Goal: Task Accomplishment & Management: Use online tool/utility

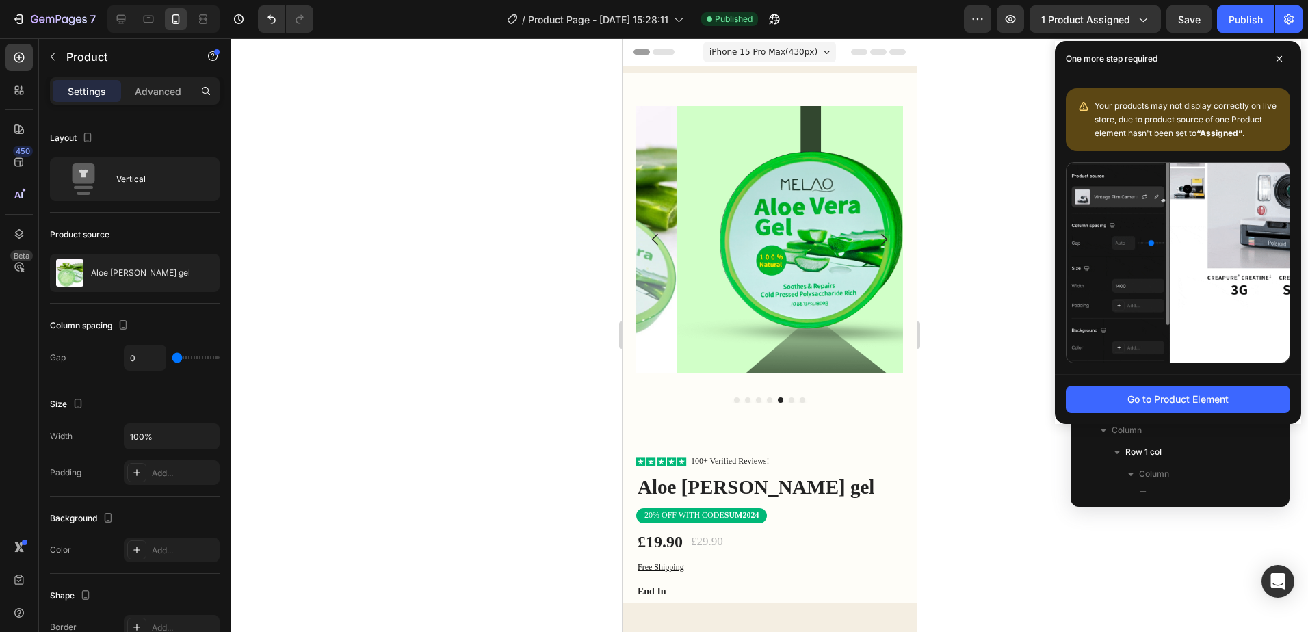
scroll to position [194, 0]
click at [1138, 123] on span "Your products may not display correctly on live store, due to product source of…" at bounding box center [1186, 120] width 182 height 38
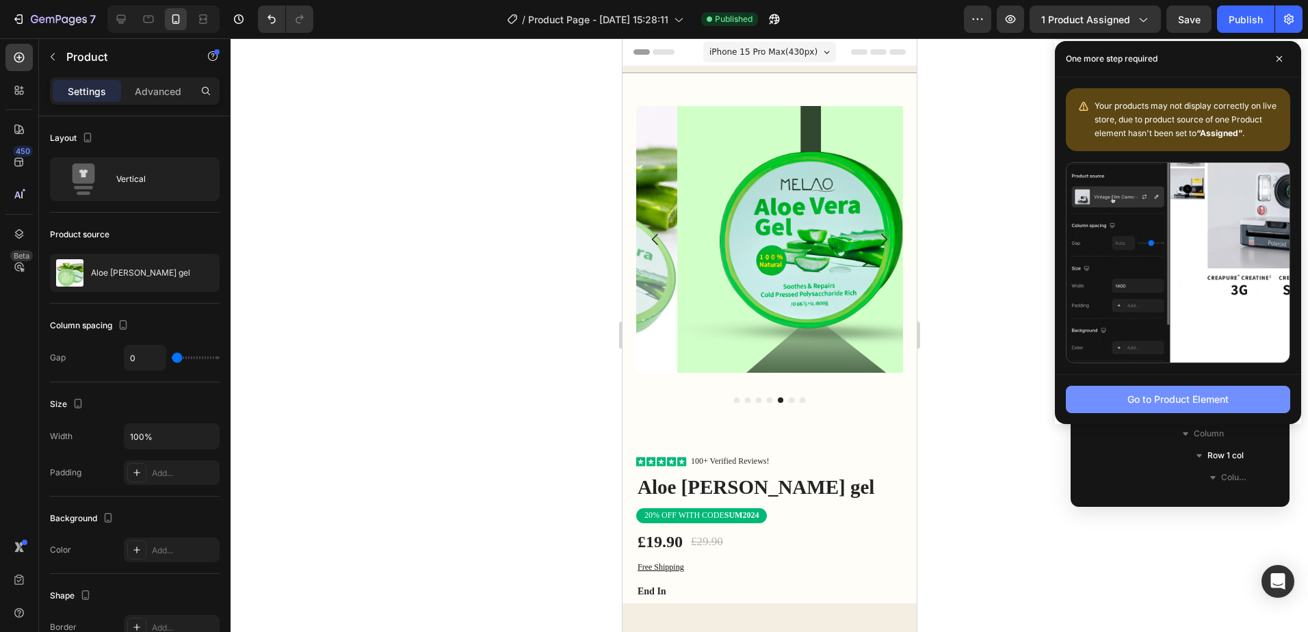
click at [1147, 403] on div "Go to Product Element" at bounding box center [1177, 399] width 101 height 14
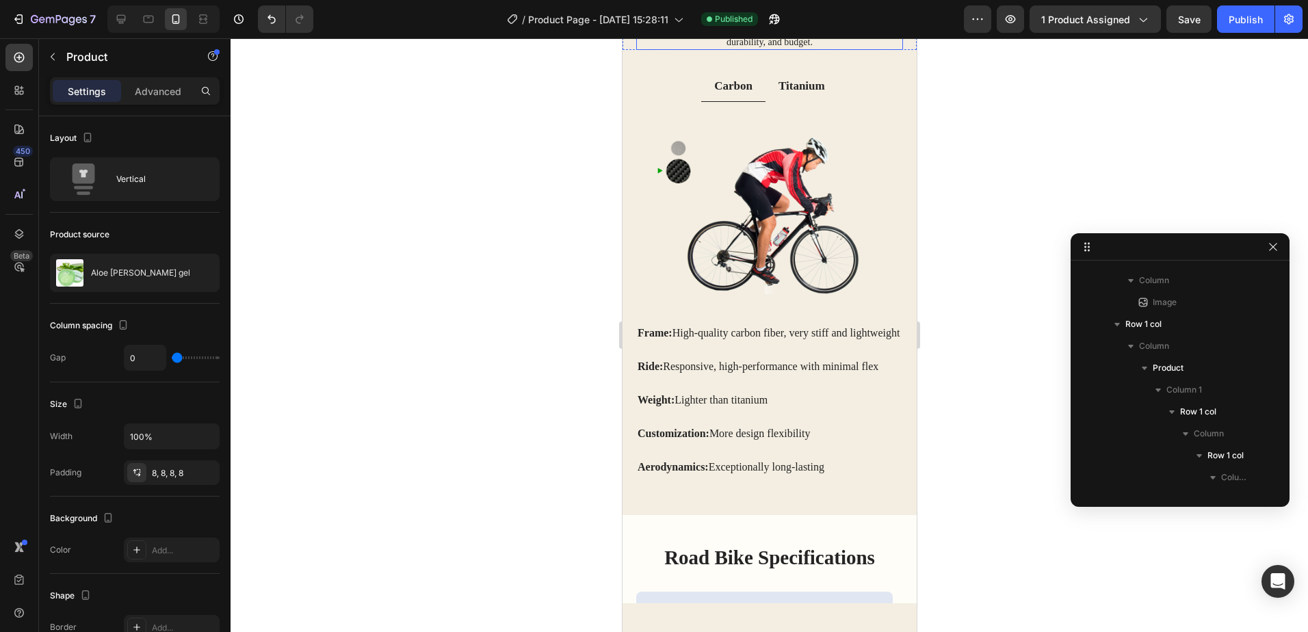
scroll to position [2668, 0]
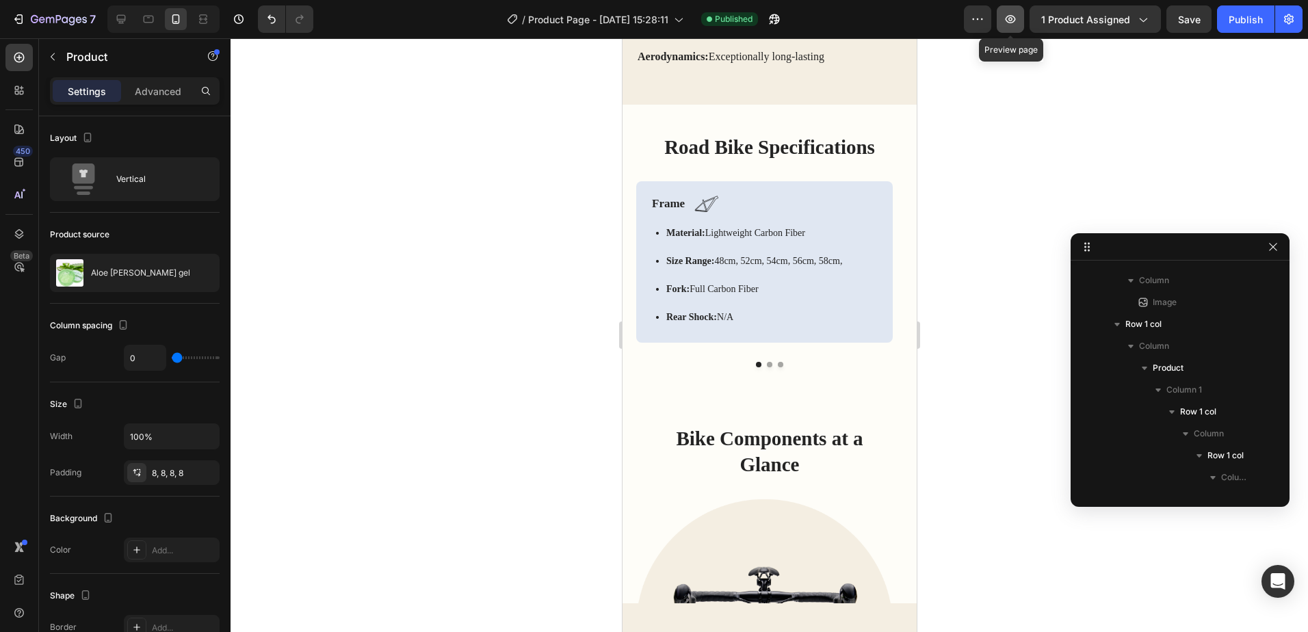
click at [1006, 20] on icon "button" at bounding box center [1011, 19] width 14 height 14
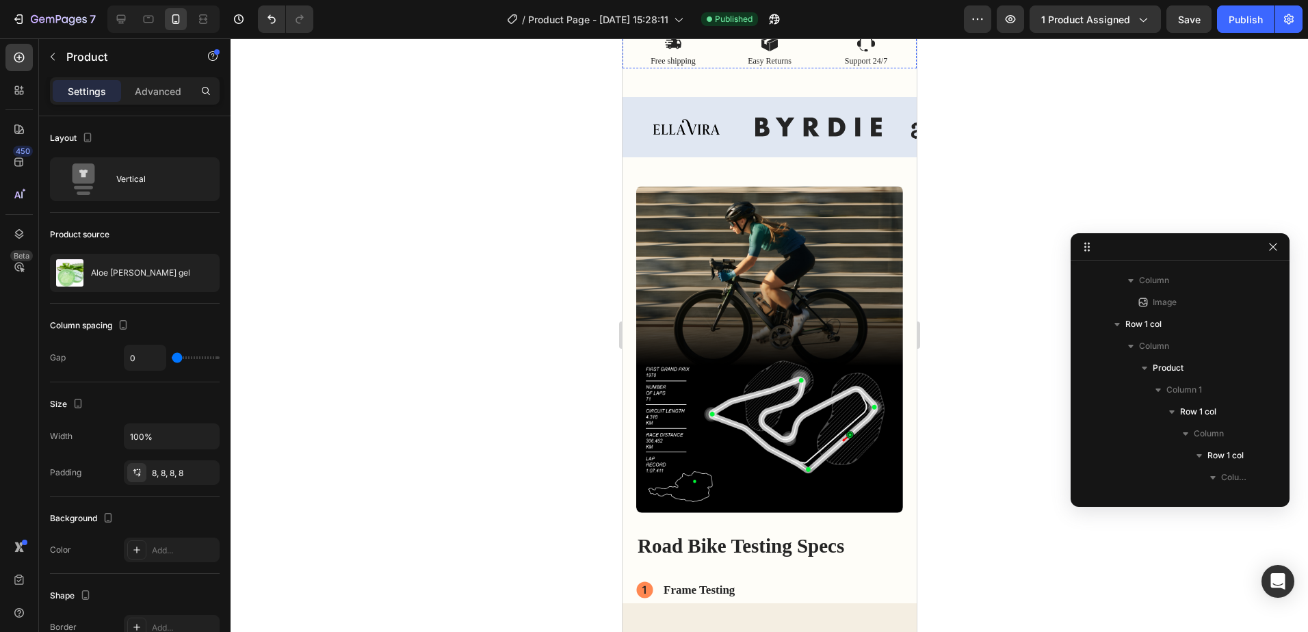
scroll to position [0, 0]
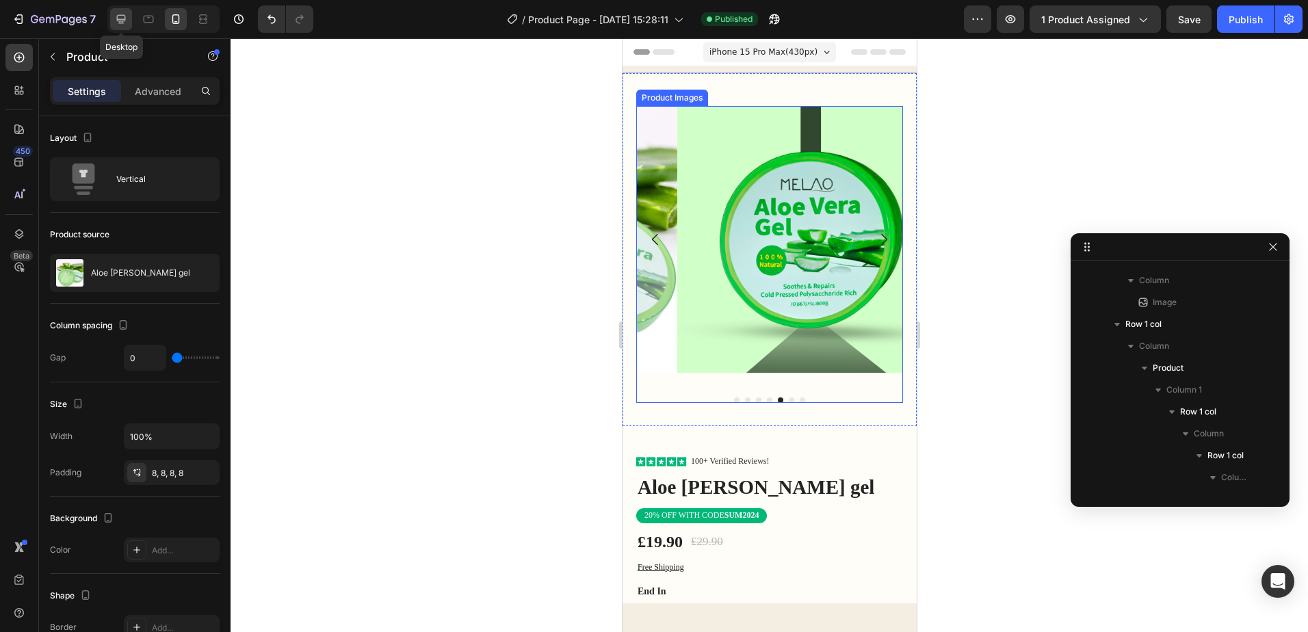
click at [127, 21] on icon at bounding box center [121, 19] width 14 height 14
type input "56"
type input "1200"
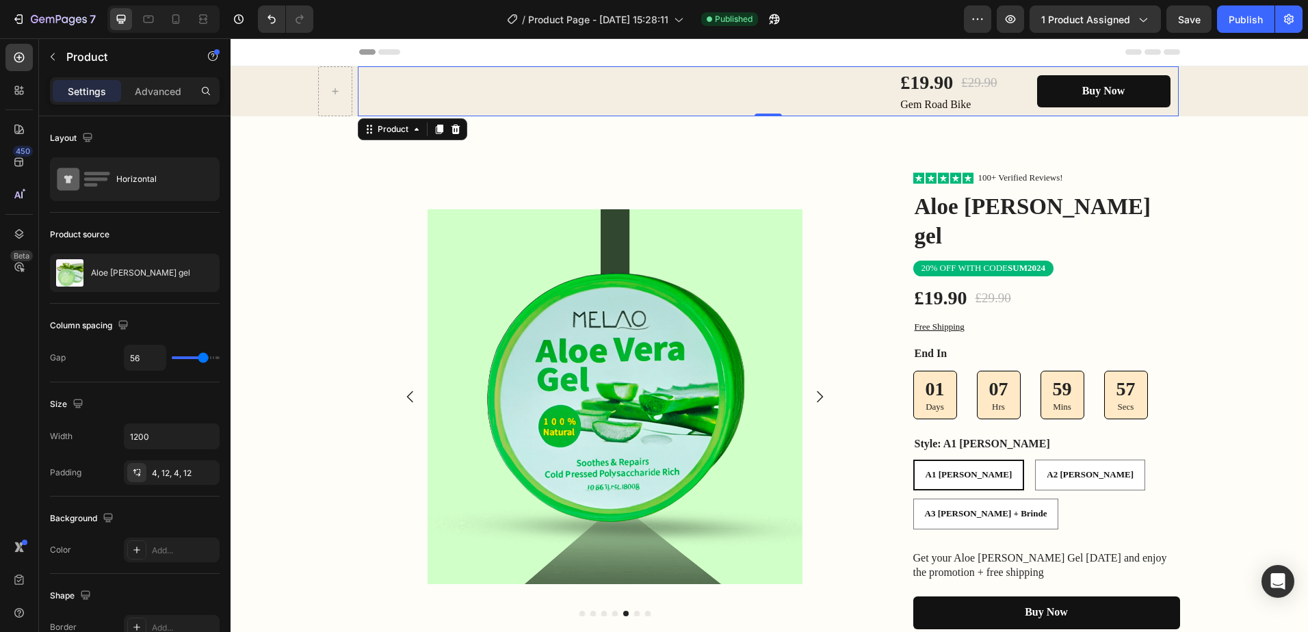
click at [608, 102] on div "£19.90 Product Price Product Price £29.90 Product Price Product Price Row Gem R…" at bounding box center [768, 91] width 821 height 50
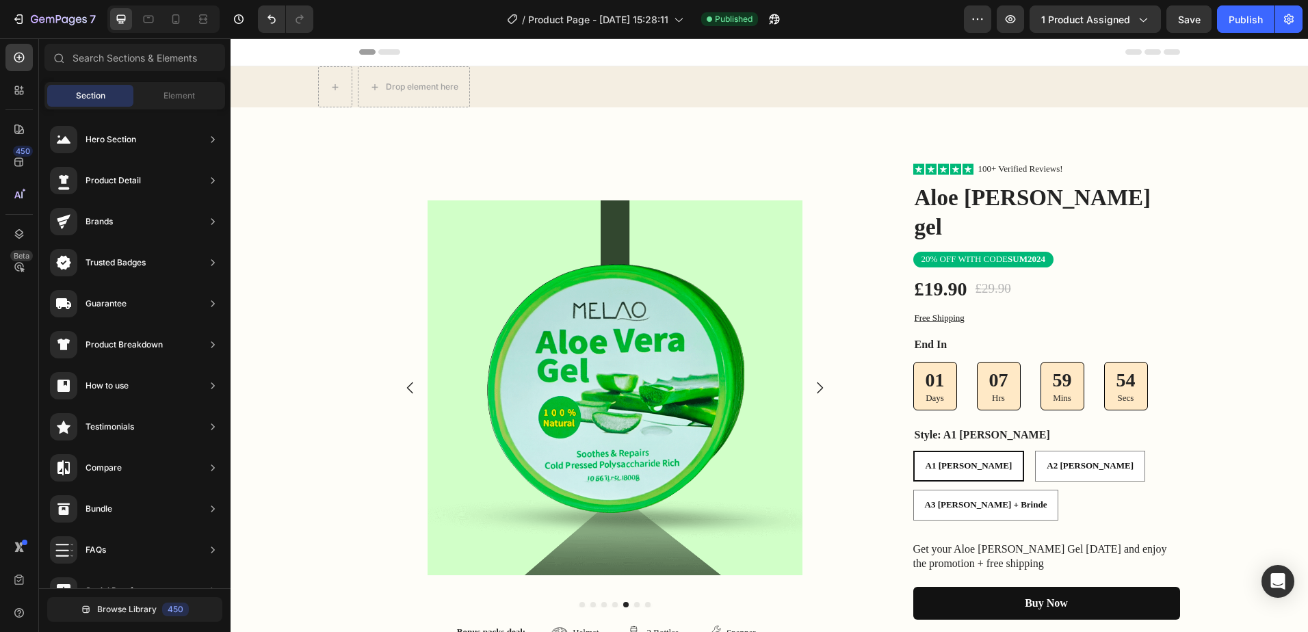
click at [618, 78] on div "Drop element here Row" at bounding box center [769, 86] width 903 height 41
click at [618, 78] on div "Drop element here" at bounding box center [769, 86] width 1077 height 41
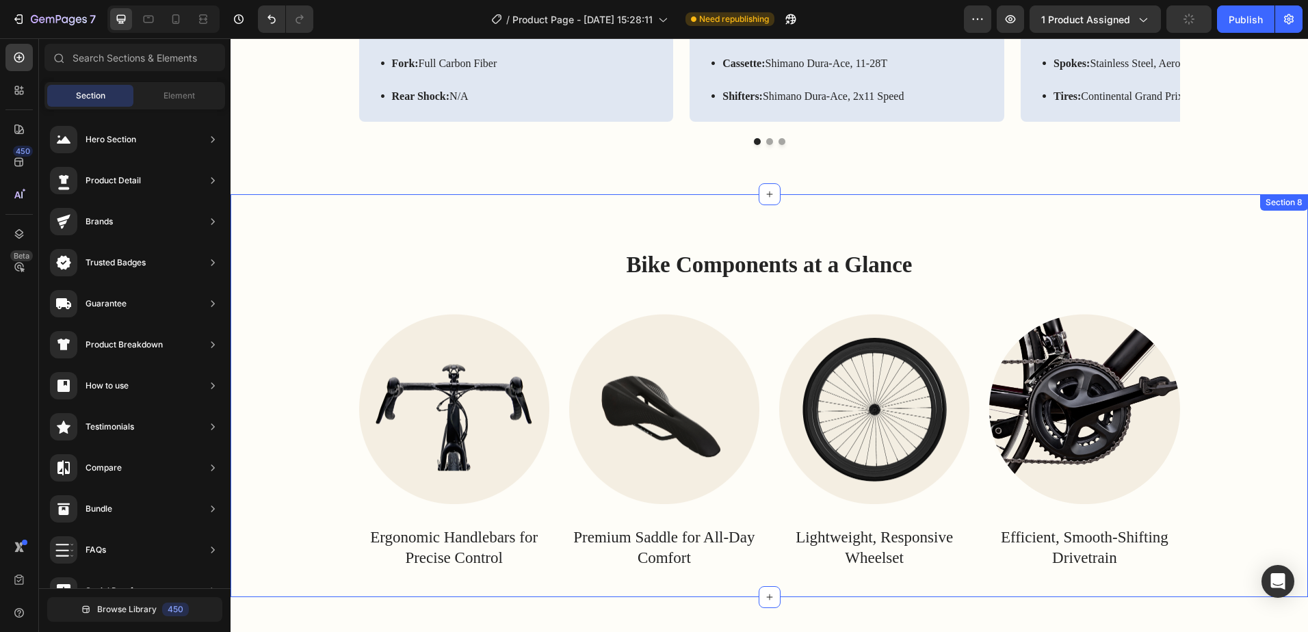
scroll to position [2531, 0]
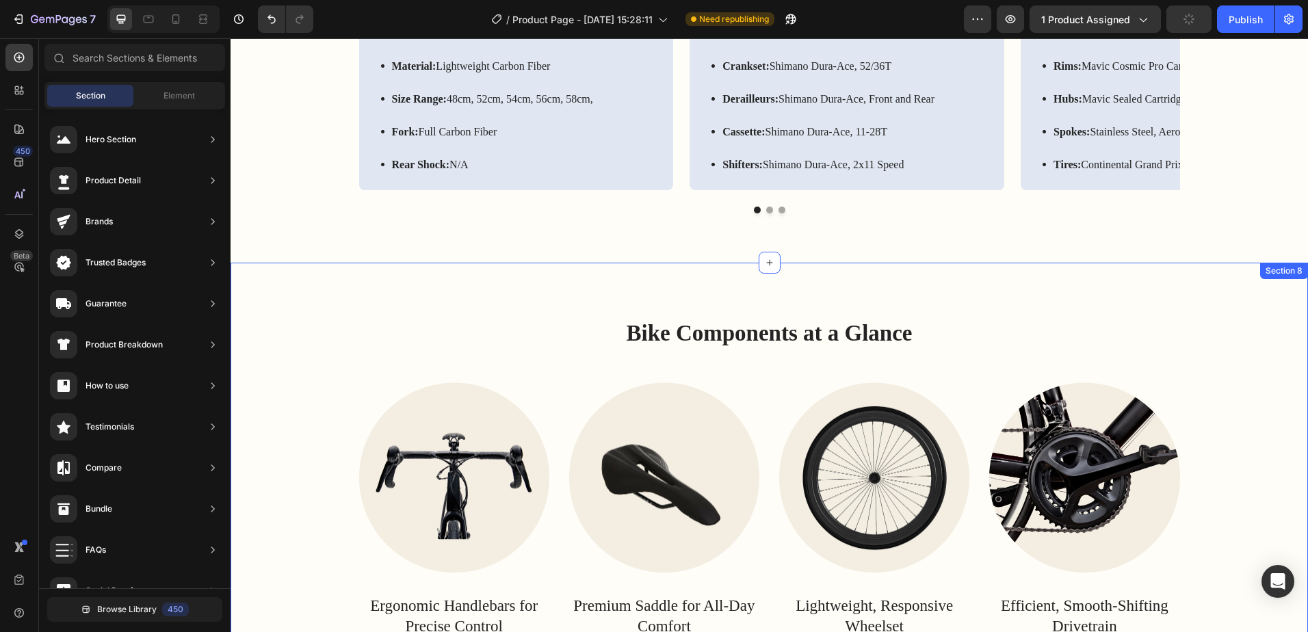
click at [1246, 296] on div "Bike Components at a Glance Heading Row Image Ergonomic Handlebars for Precise …" at bounding box center [769, 464] width 1077 height 403
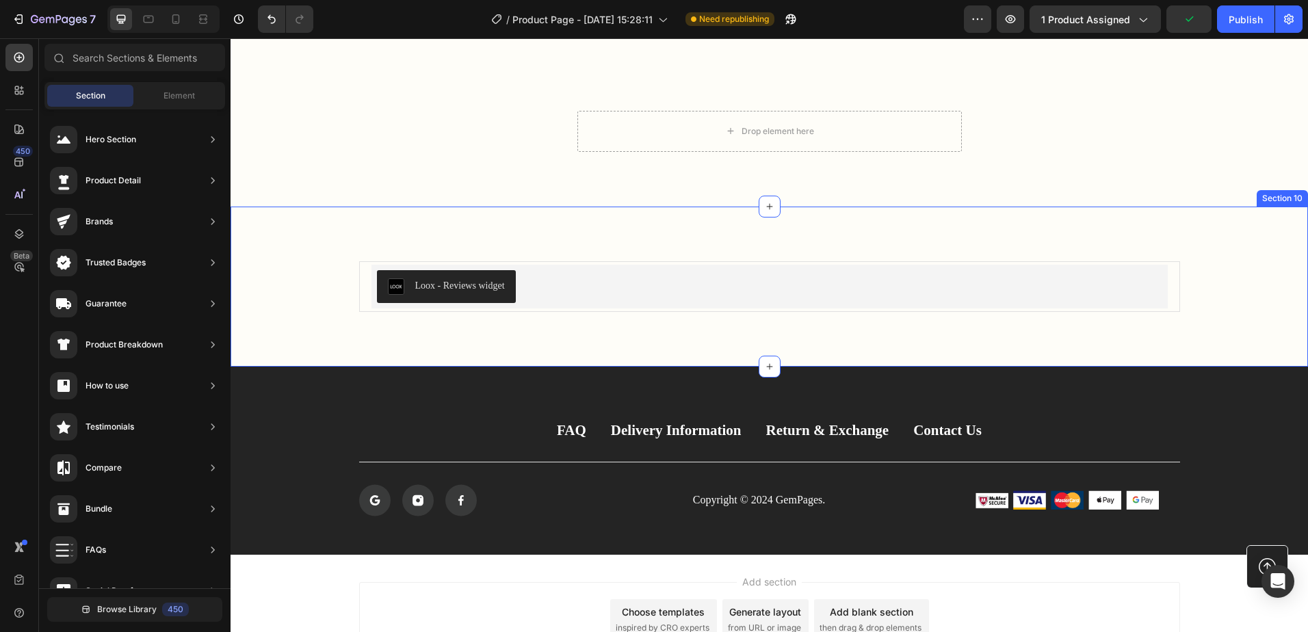
scroll to position [2993, 0]
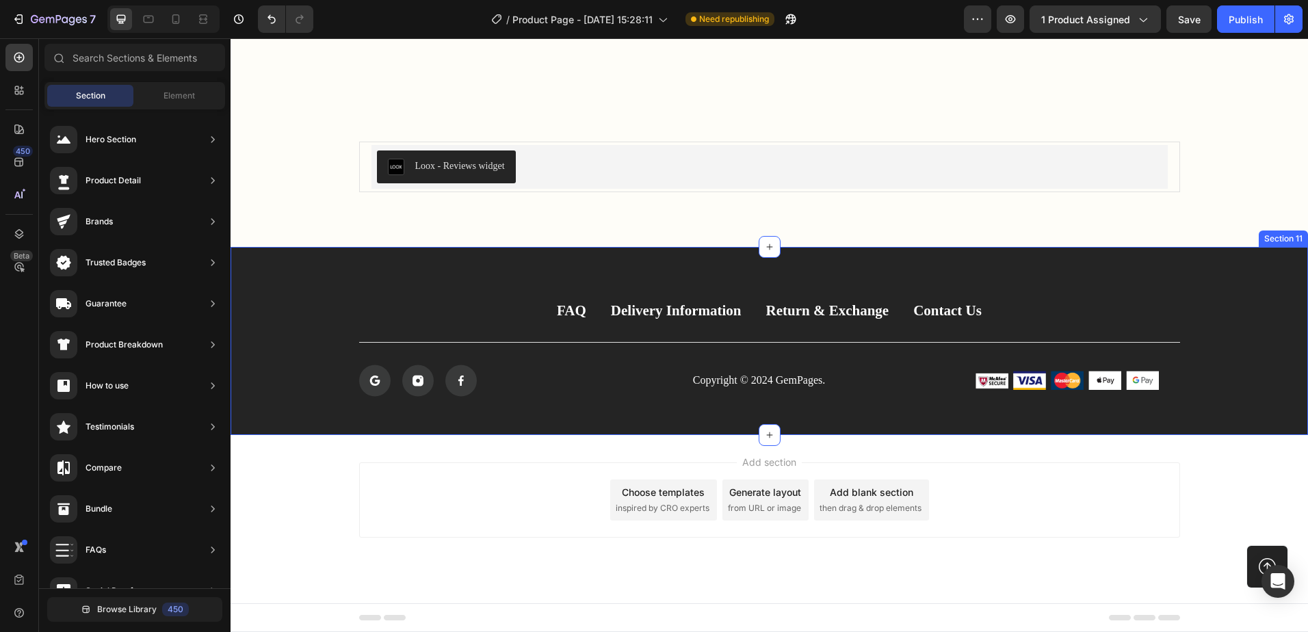
click at [1268, 287] on div "FAQ Button Delivery Information Button Return & Exchange Button Contact Us Butt…" at bounding box center [769, 341] width 1077 height 188
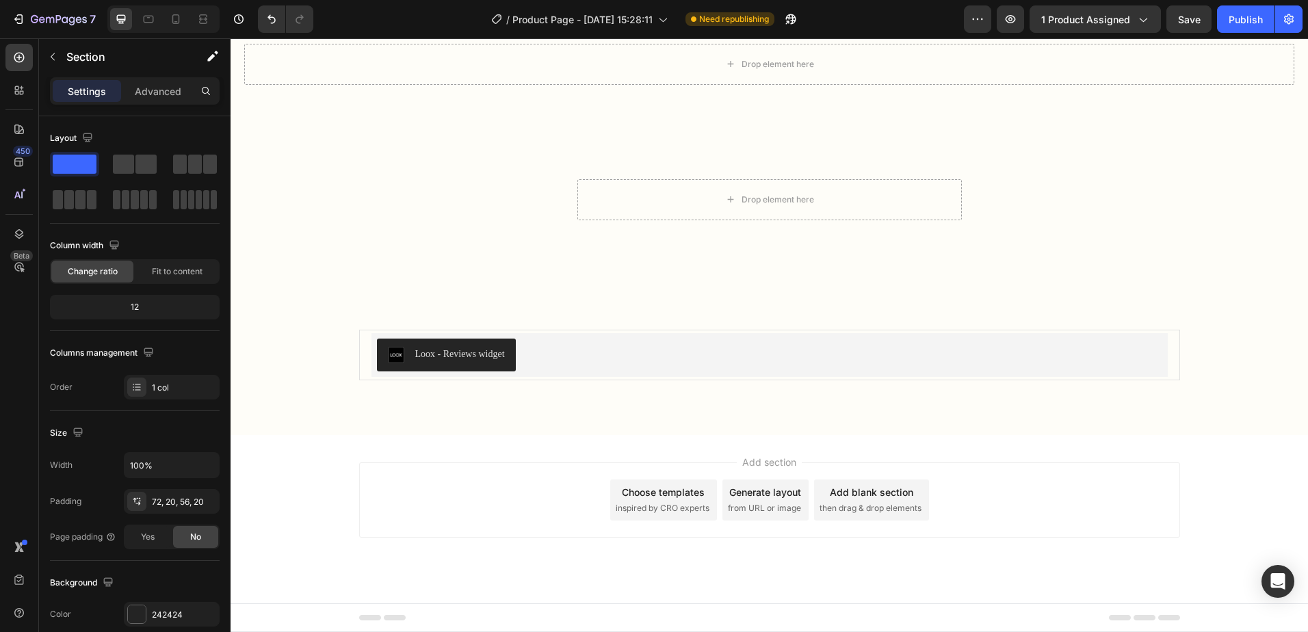
scroll to position [2805, 0]
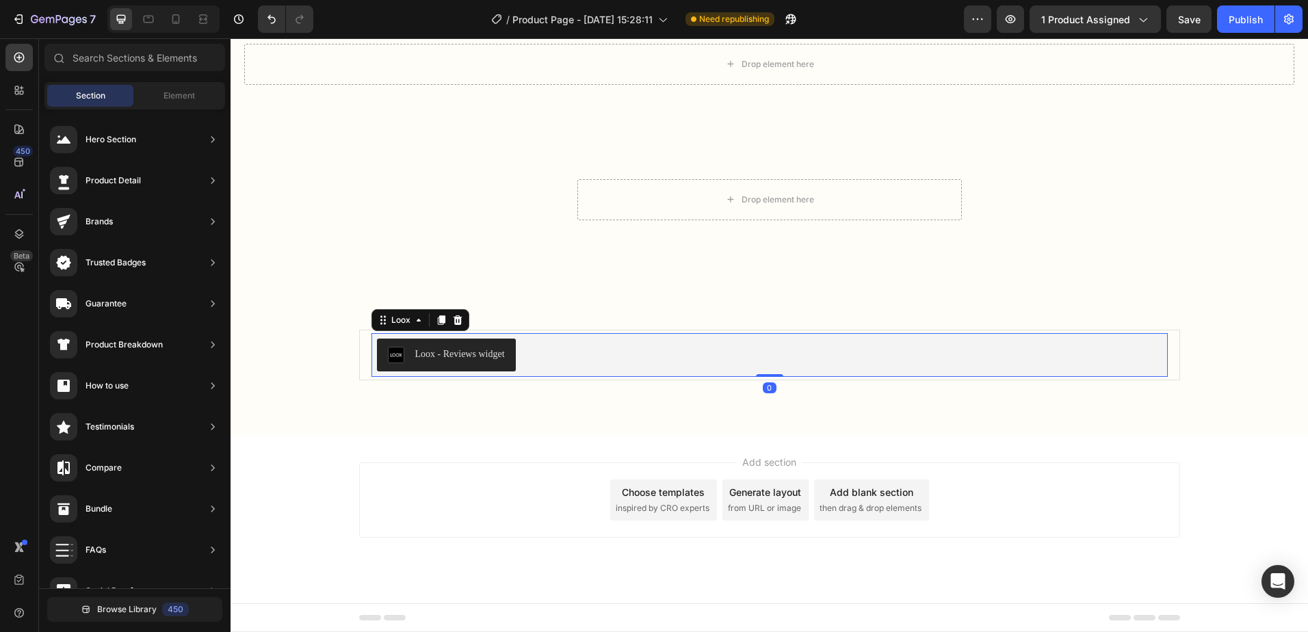
click at [1101, 361] on div "Loox - Reviews widget" at bounding box center [769, 355] width 785 height 33
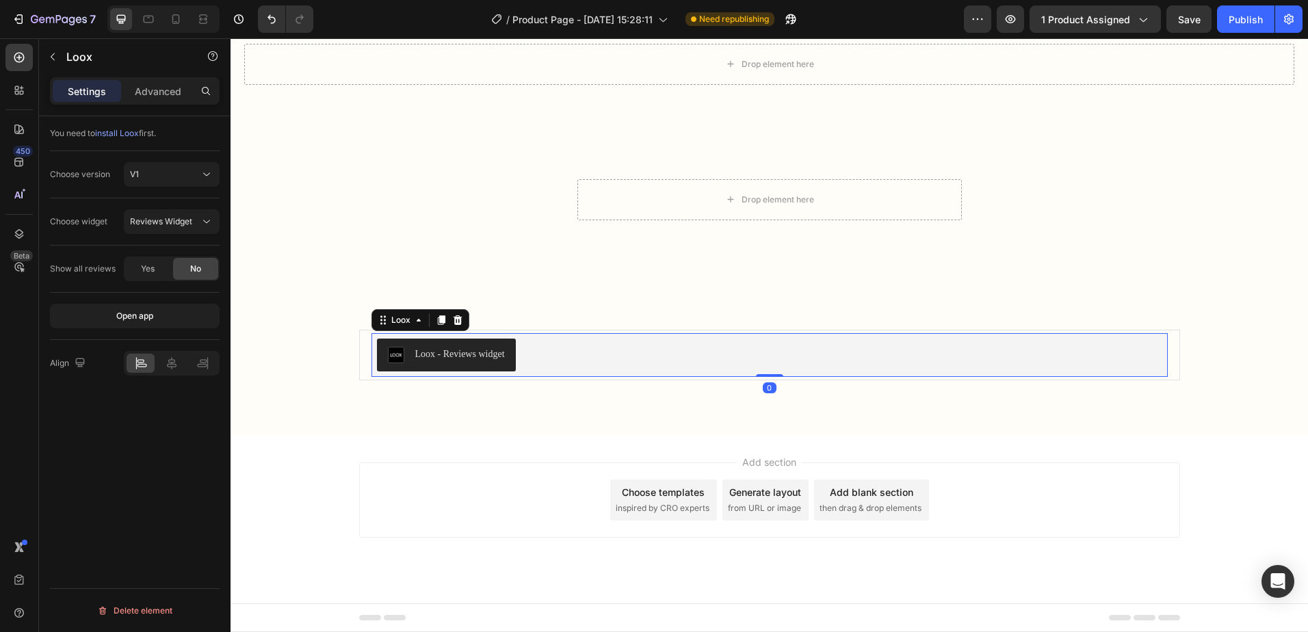
scroll to position [2802, 0]
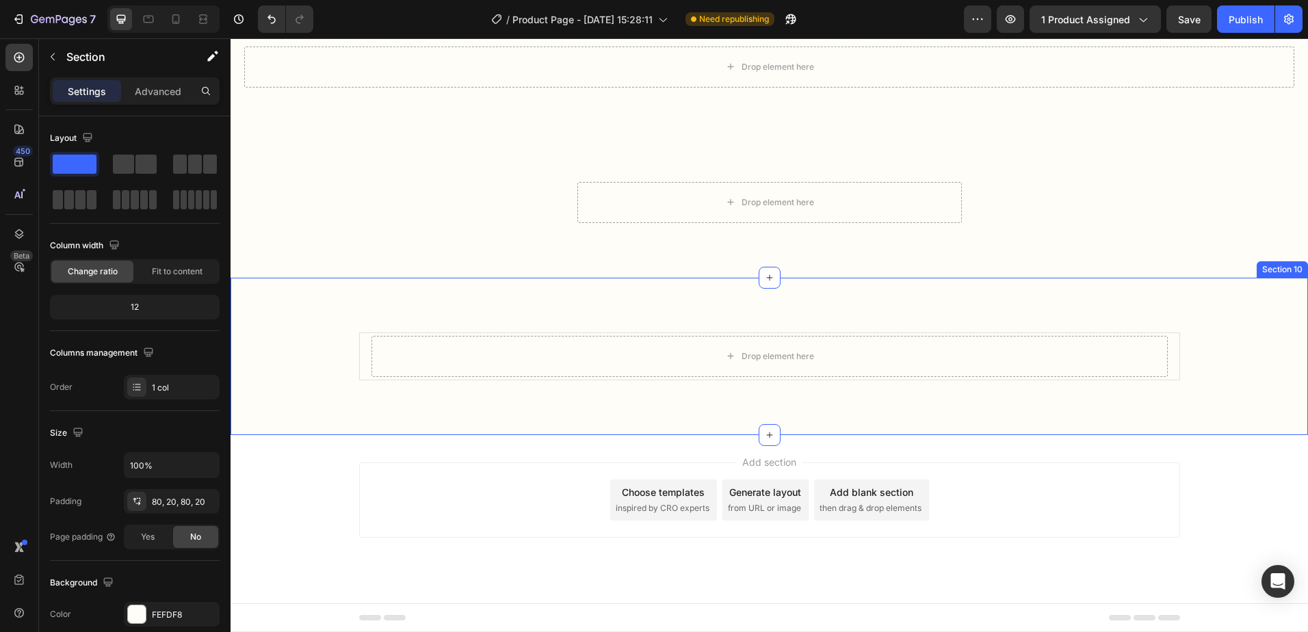
click at [1129, 400] on div "Drop element here Product Section 10" at bounding box center [769, 356] width 1077 height 157
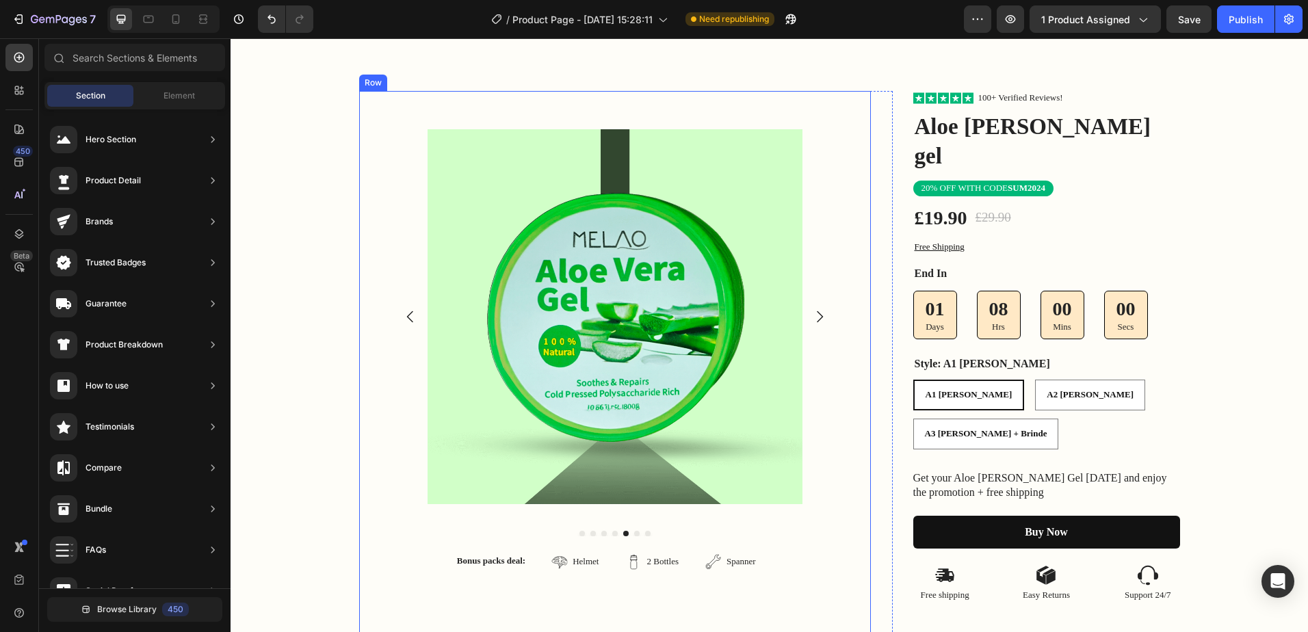
scroll to position [0, 0]
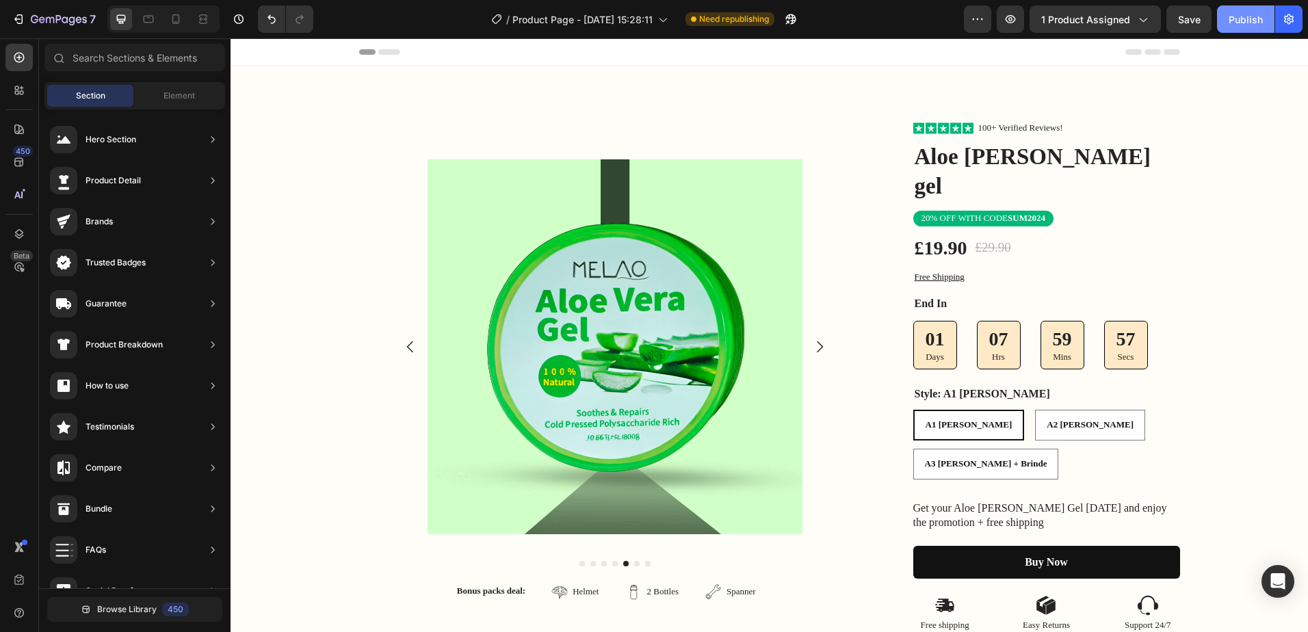
click at [1248, 23] on div "Publish" at bounding box center [1246, 19] width 34 height 14
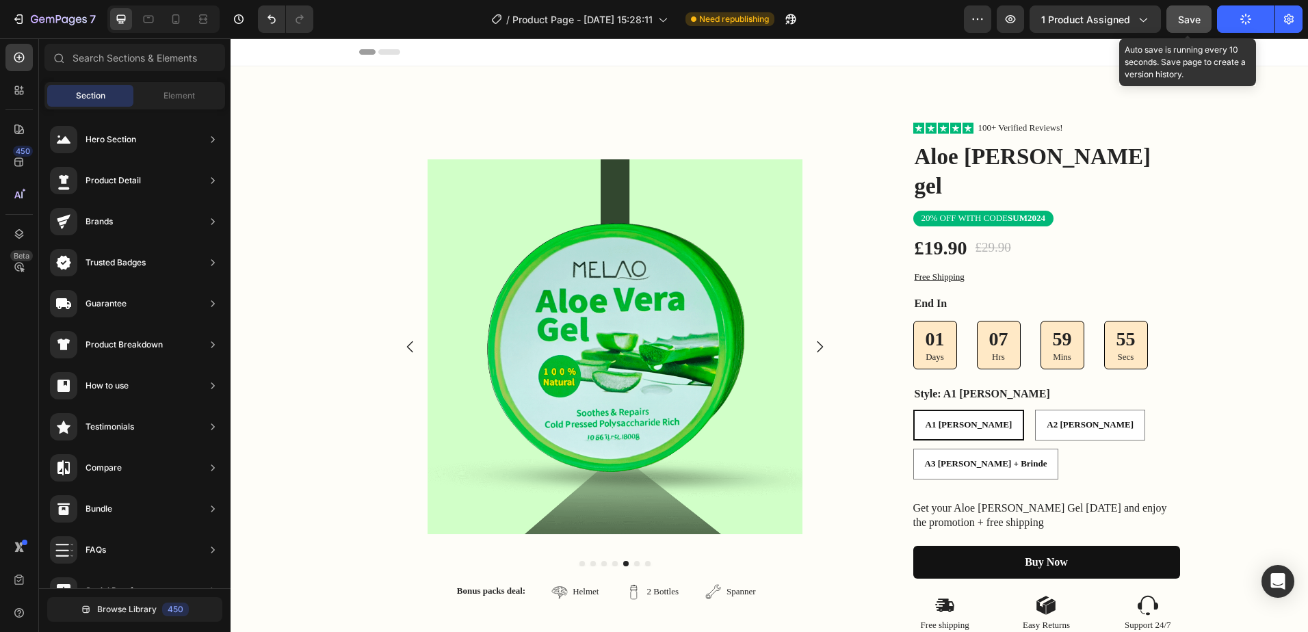
click at [1187, 24] on span "Save" at bounding box center [1189, 20] width 23 height 12
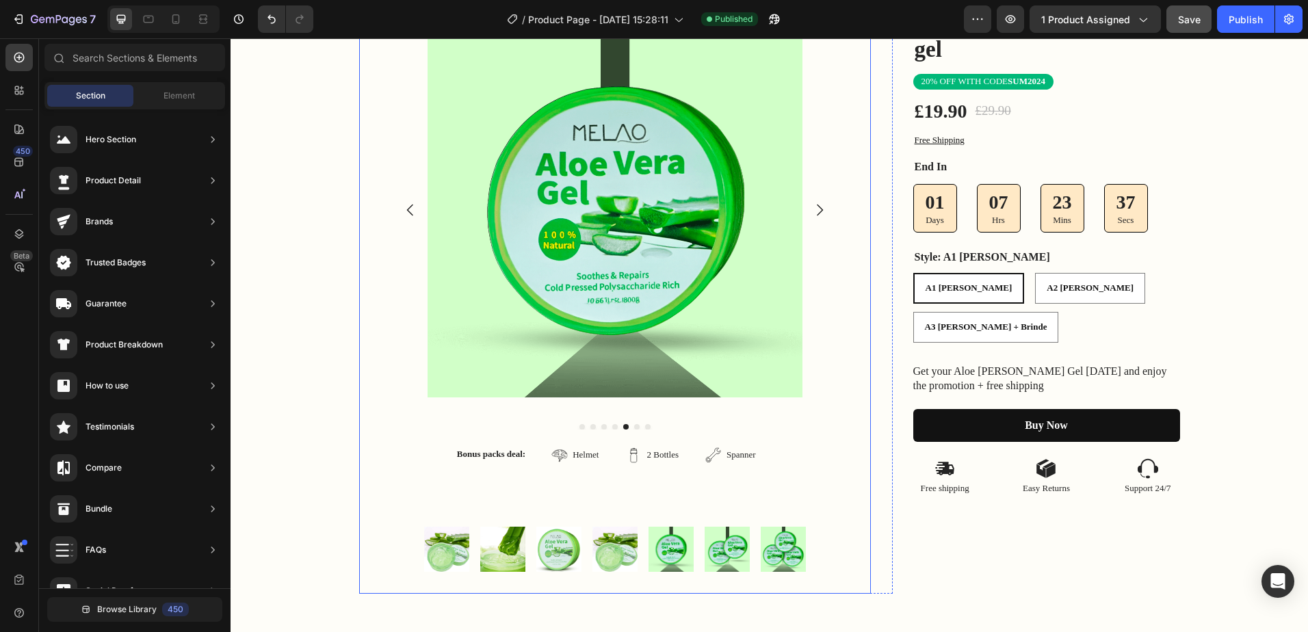
scroll to position [68, 0]
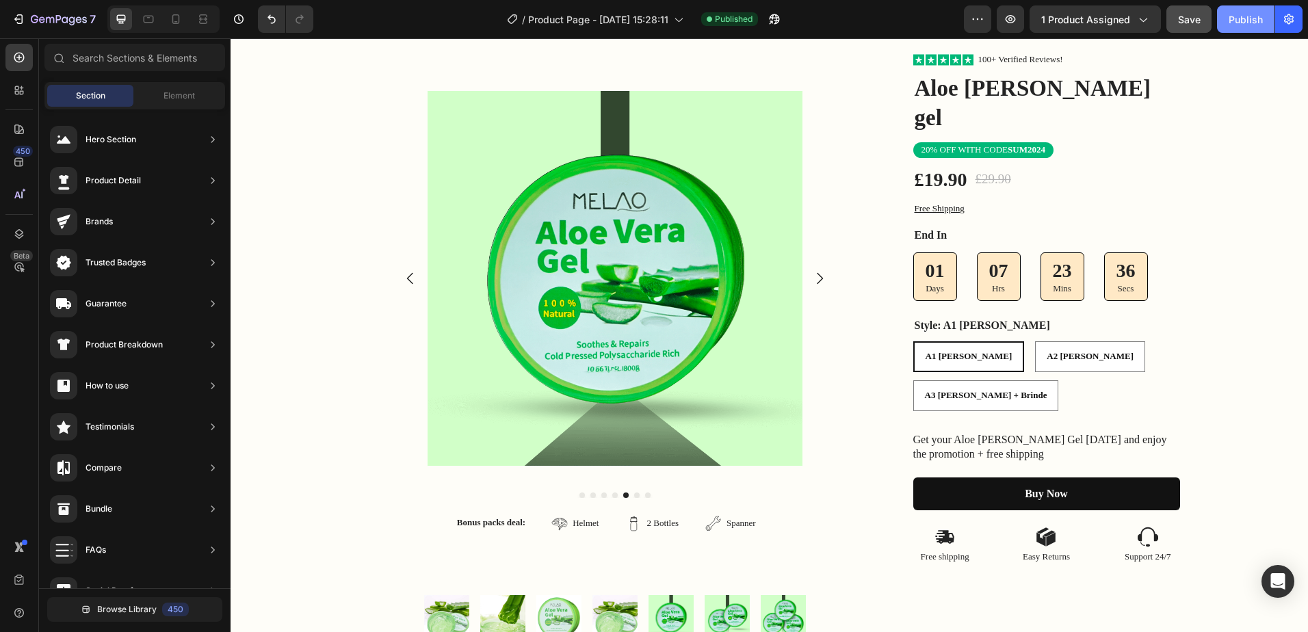
click at [1244, 16] on div "Publish" at bounding box center [1246, 19] width 34 height 14
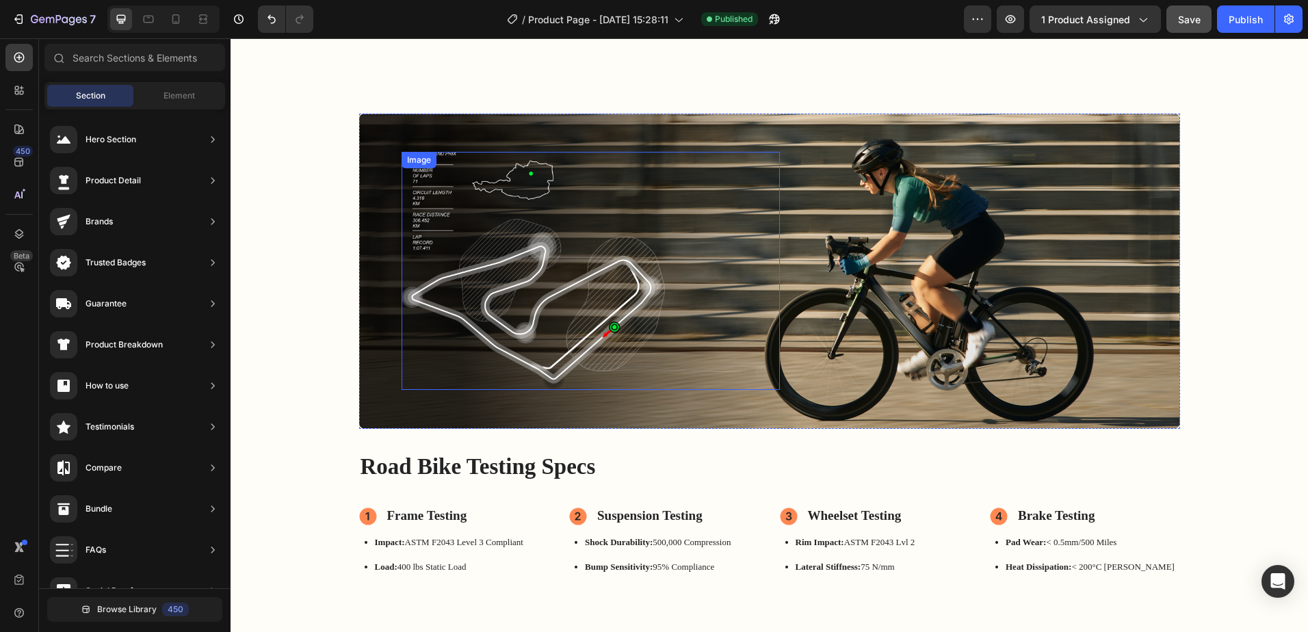
scroll to position [1163, 0]
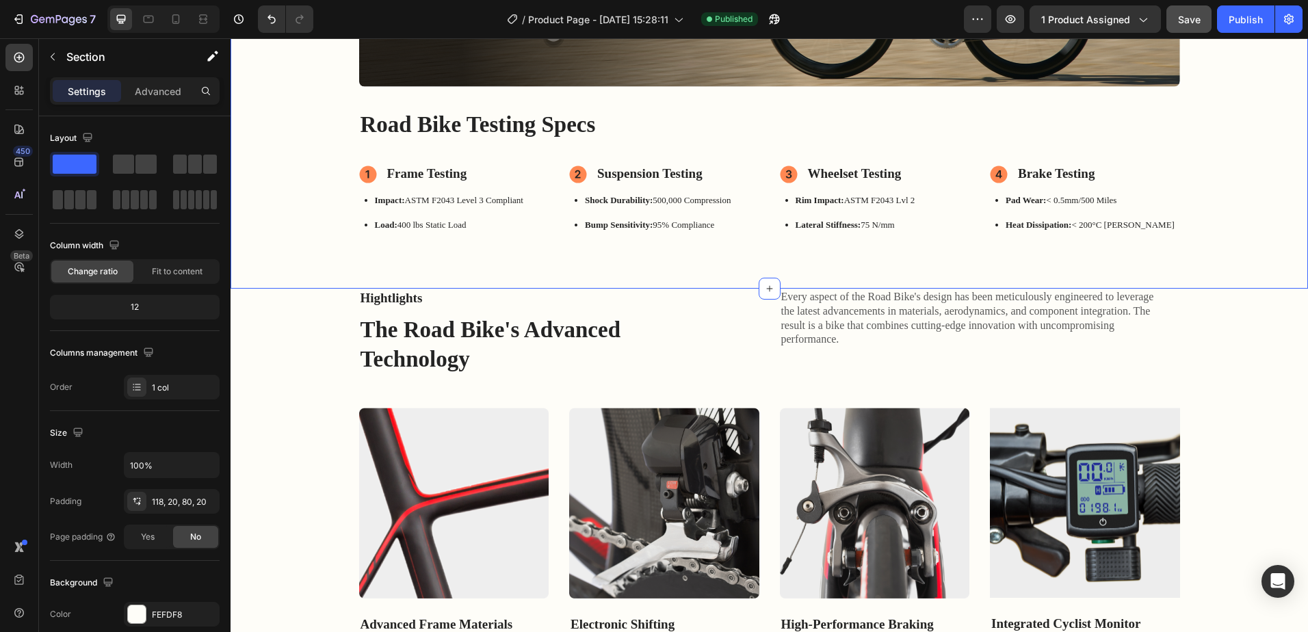
click at [1203, 168] on div "Image Image Hero Banner Road Bike Testing Specs Heading Frame Testing Item List…" at bounding box center [769, 3] width 1050 height 462
click at [1131, 174] on div "Brake Testing" at bounding box center [1085, 174] width 190 height 24
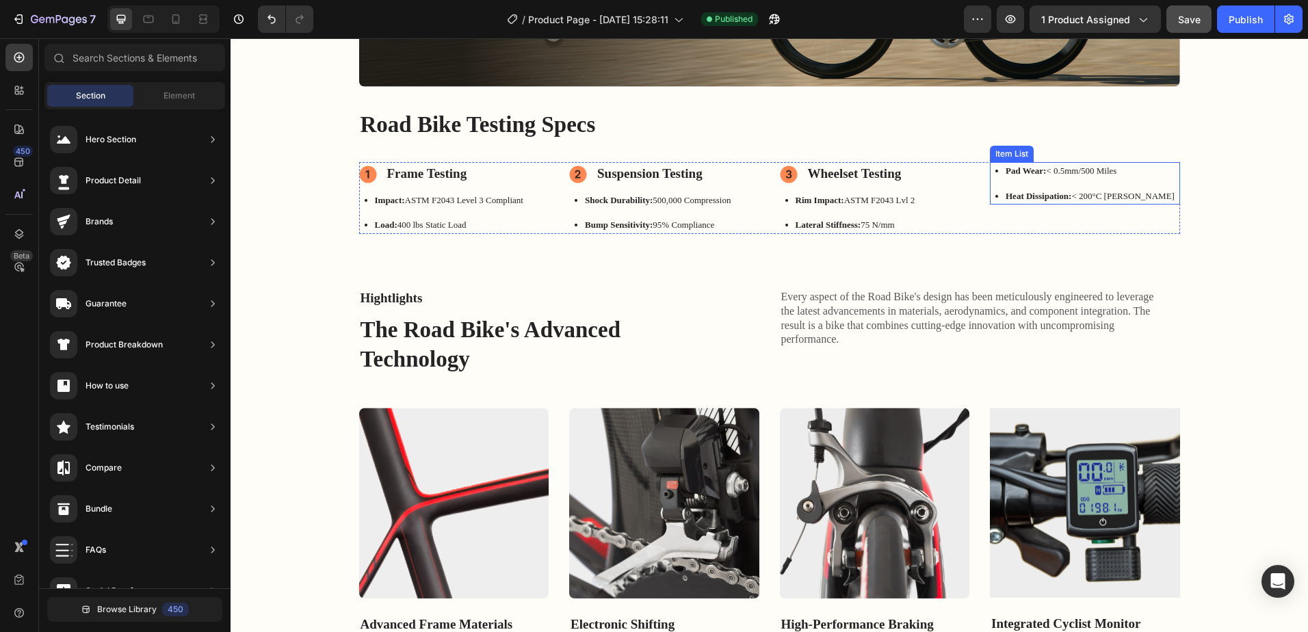
click at [1157, 181] on div "Pad Wear: < 0.5mm/500 Miles Heat Dissipation: < 200°C [PERSON_NAME]" at bounding box center [1085, 183] width 190 height 42
click at [1157, 183] on div "Drop element here" at bounding box center [1085, 198] width 190 height 72
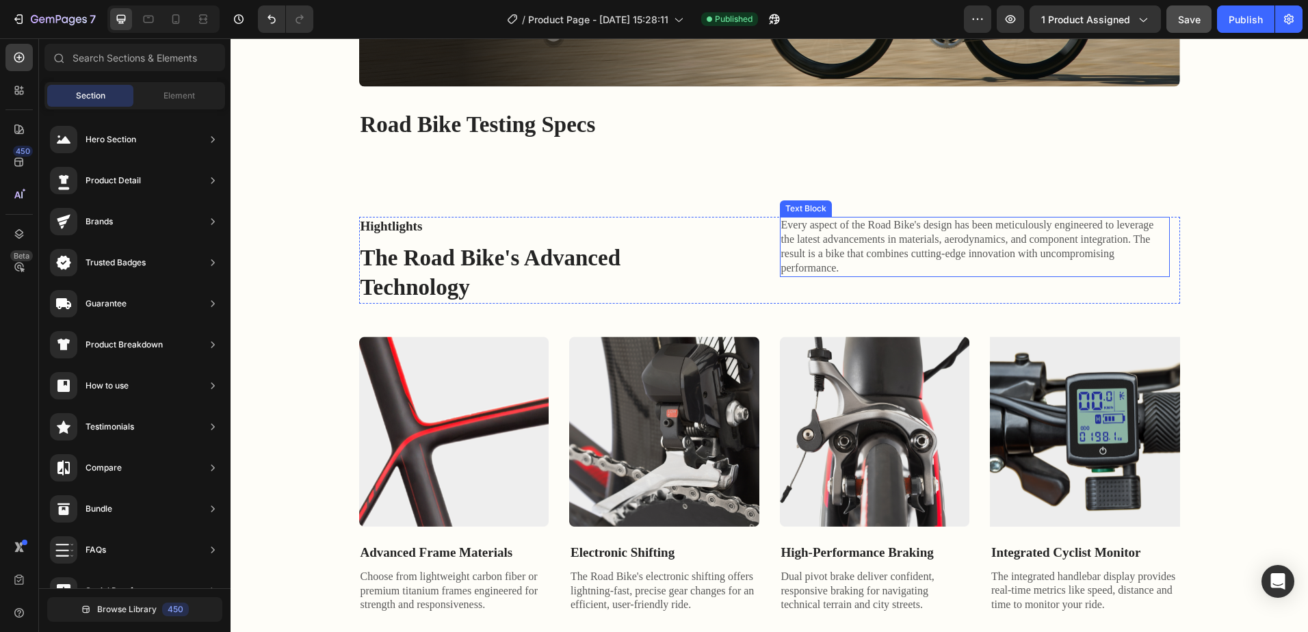
click at [1103, 274] on p "Every aspect of the Road Bike's design has been meticulously engineered to leve…" at bounding box center [974, 246] width 387 height 57
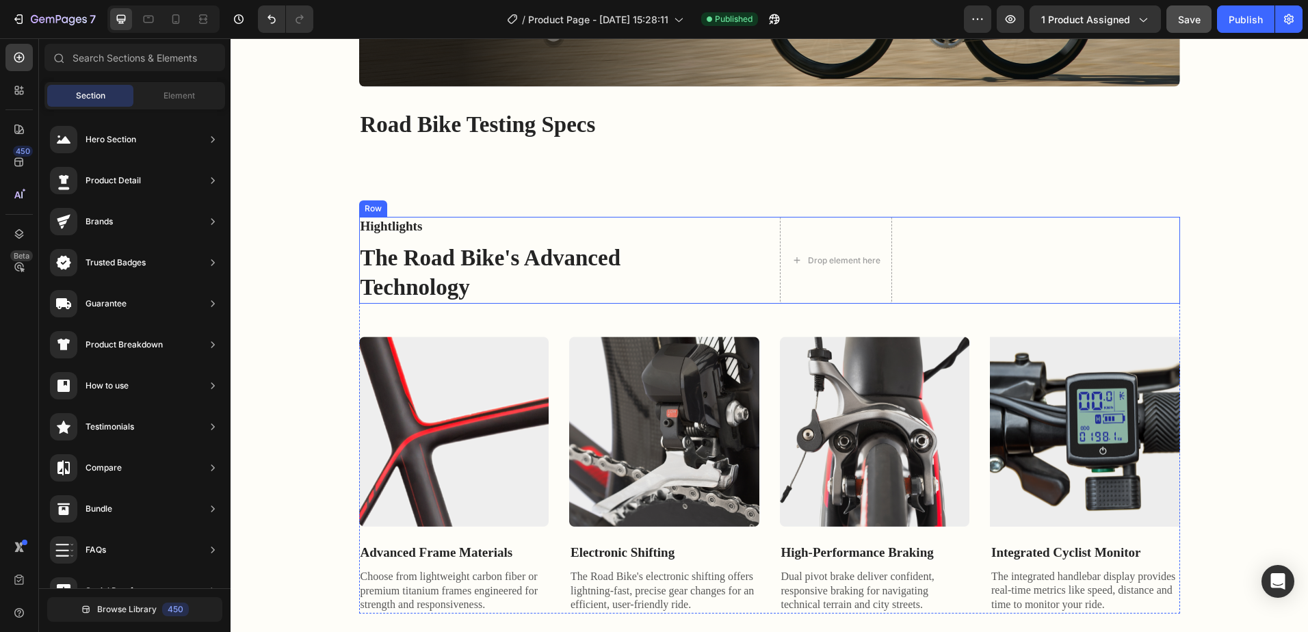
click at [703, 248] on div "Hightlights Text Block The Road Bike's Advanced Technology Heading Drop element…" at bounding box center [769, 260] width 821 height 87
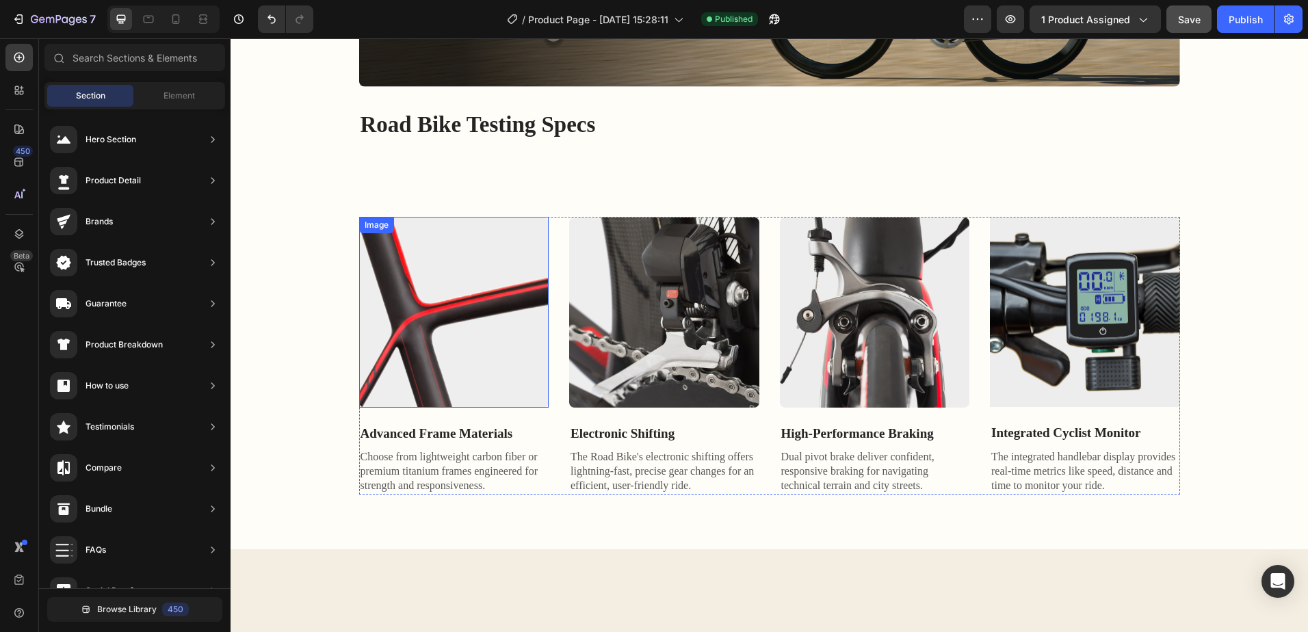
click at [487, 259] on img at bounding box center [454, 312] width 190 height 190
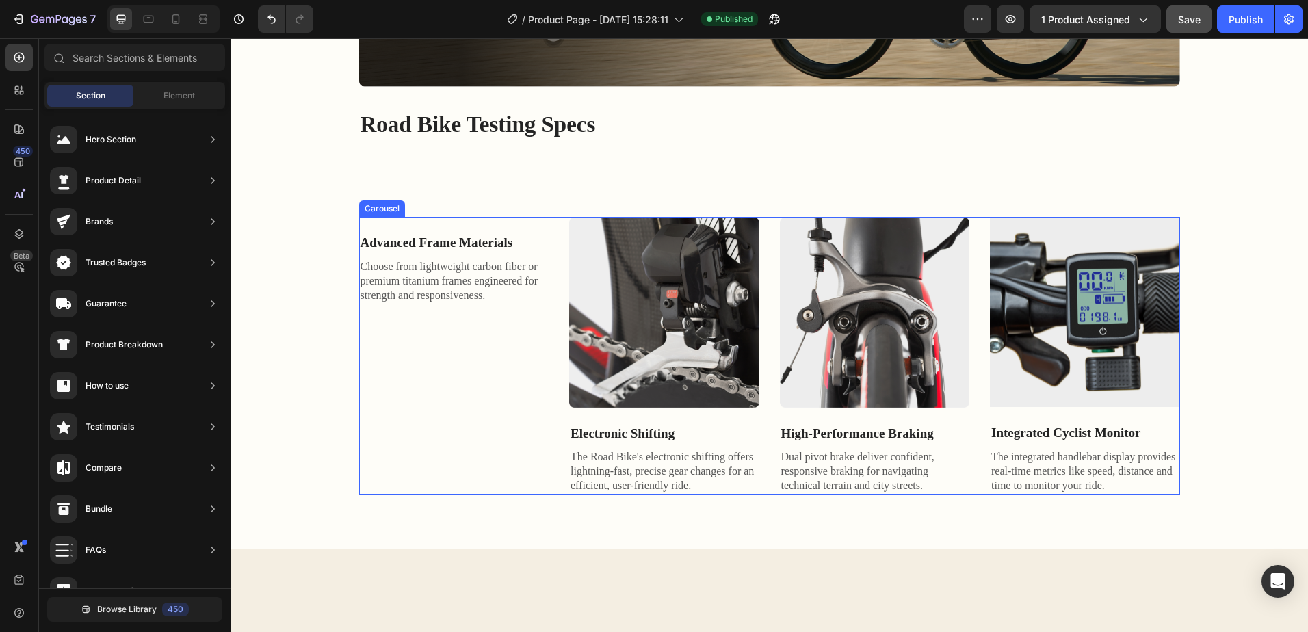
click at [516, 363] on div "Advanced Frame Materials Text Block Choose from lightweight carbon fiber or pre…" at bounding box center [454, 371] width 190 height 277
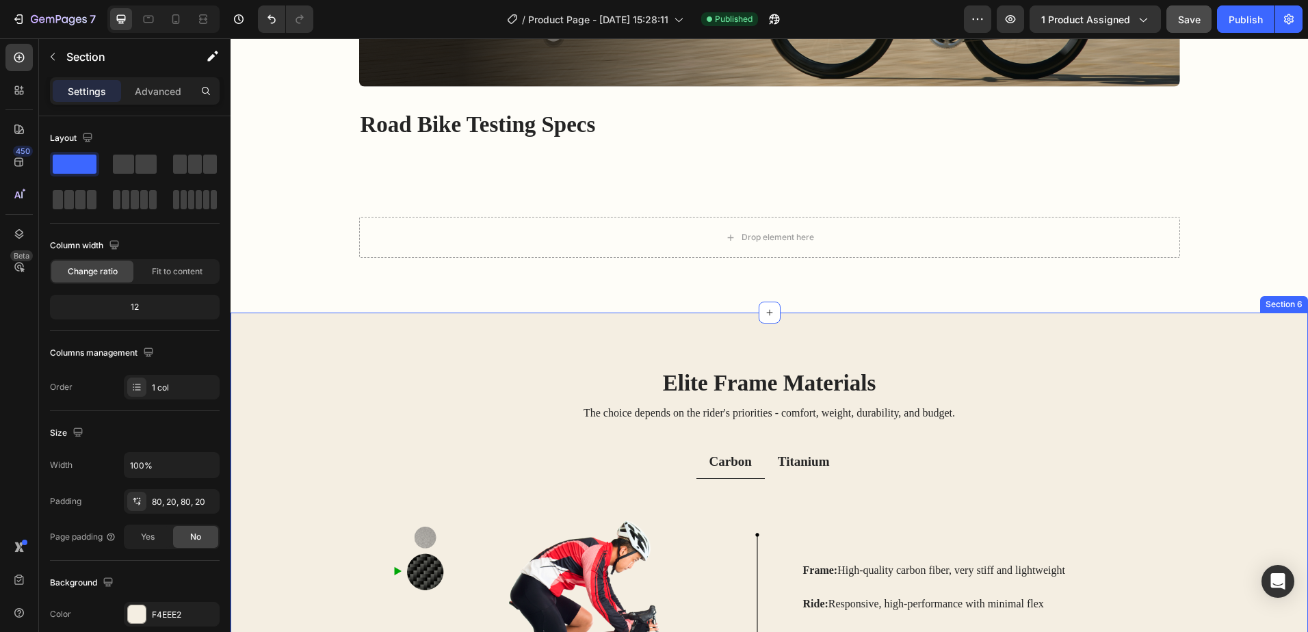
click at [999, 335] on div "Elite Frame Materials Heading The choice depends on the rider's priorities - co…" at bounding box center [769, 576] width 1077 height 527
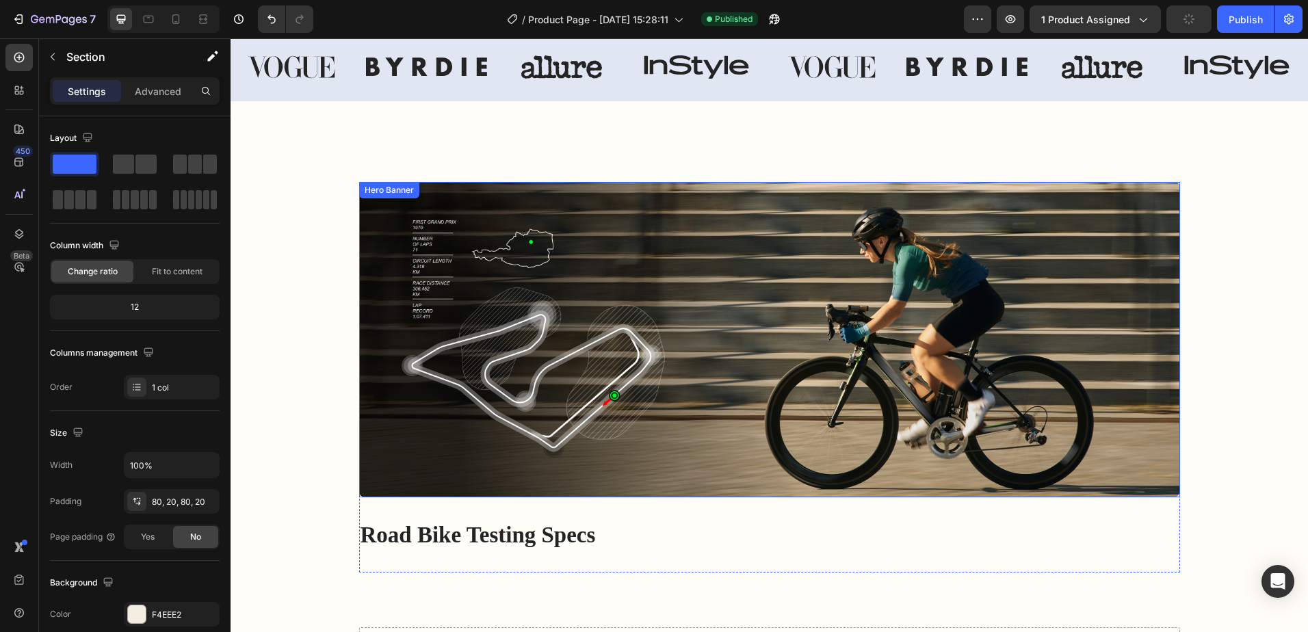
scroll to position [684, 0]
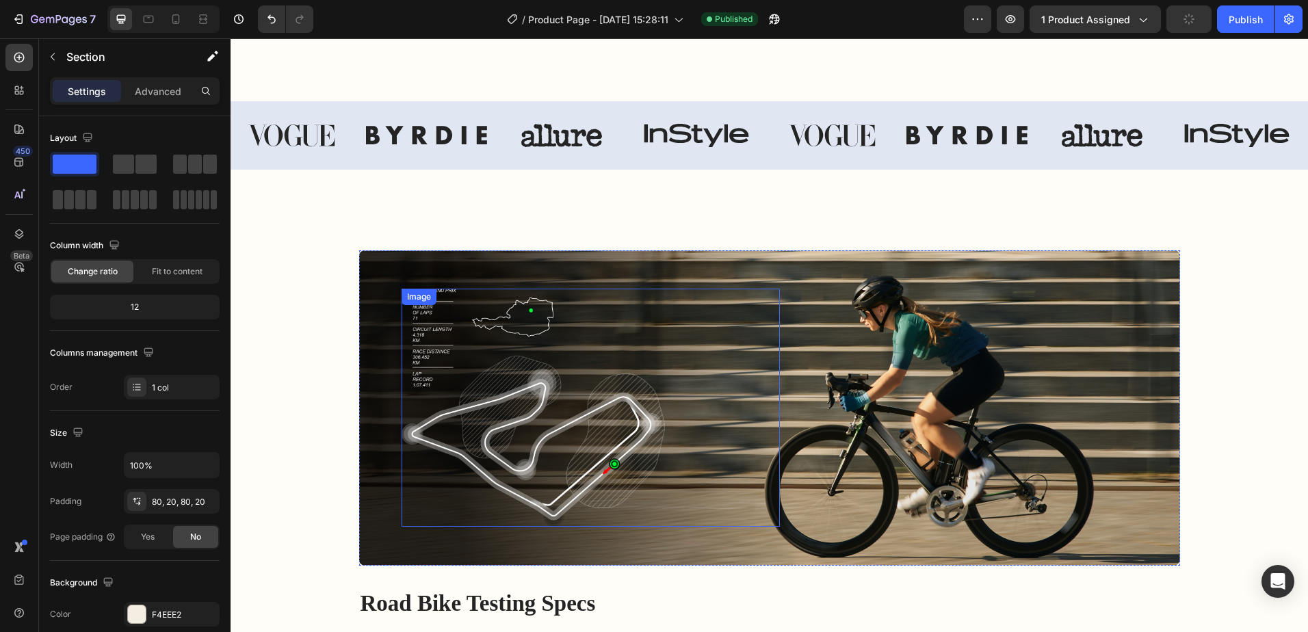
drag, startPoint x: 687, startPoint y: 301, endPoint x: 791, endPoint y: 268, distance: 109.0
click at [688, 301] on div at bounding box center [591, 408] width 378 height 238
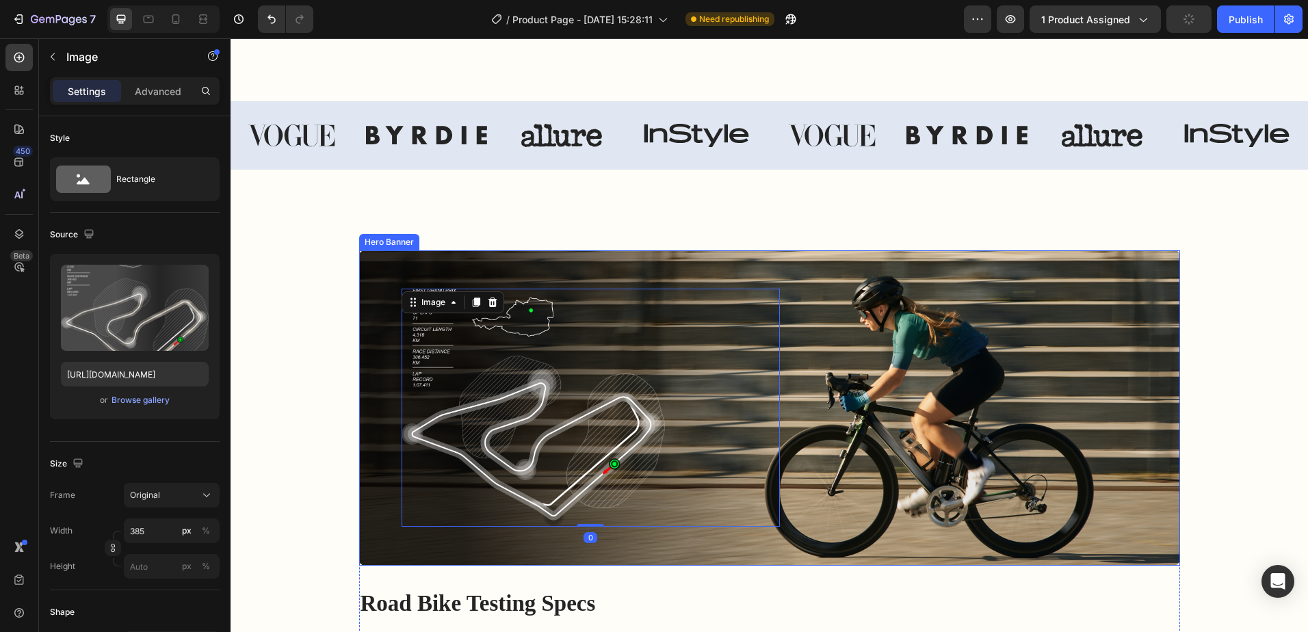
click at [791, 267] on div "Image 0 Image" at bounding box center [769, 408] width 821 height 282
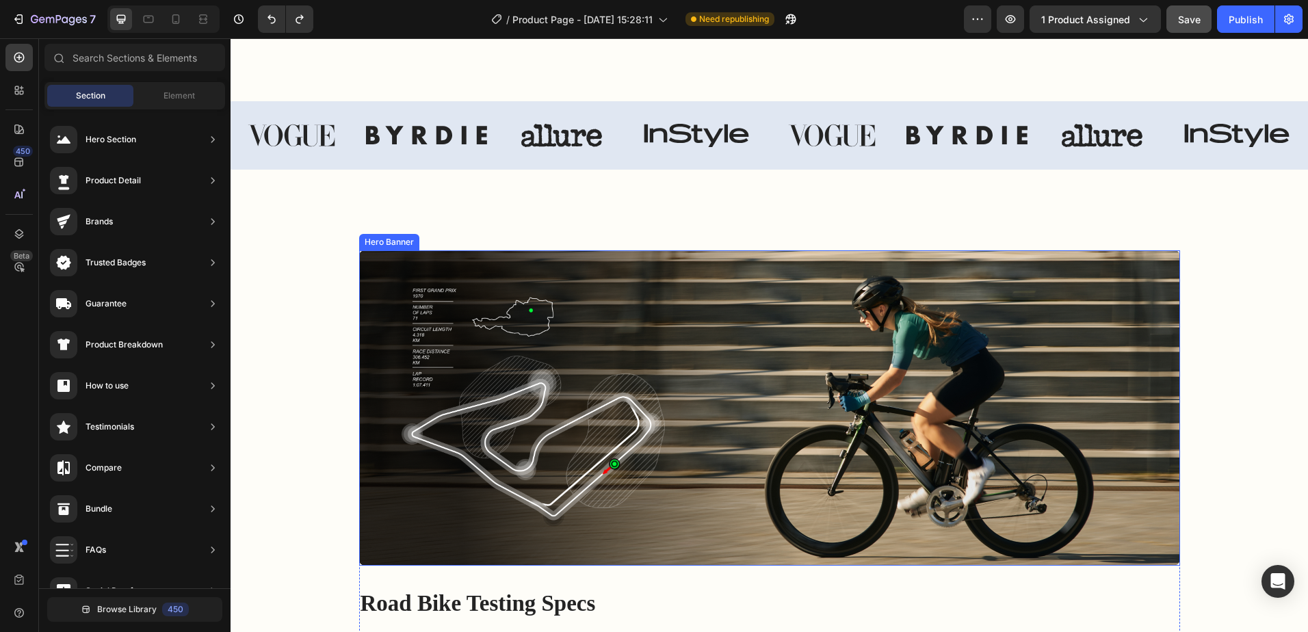
click at [718, 271] on div "Image Image" at bounding box center [769, 408] width 821 height 282
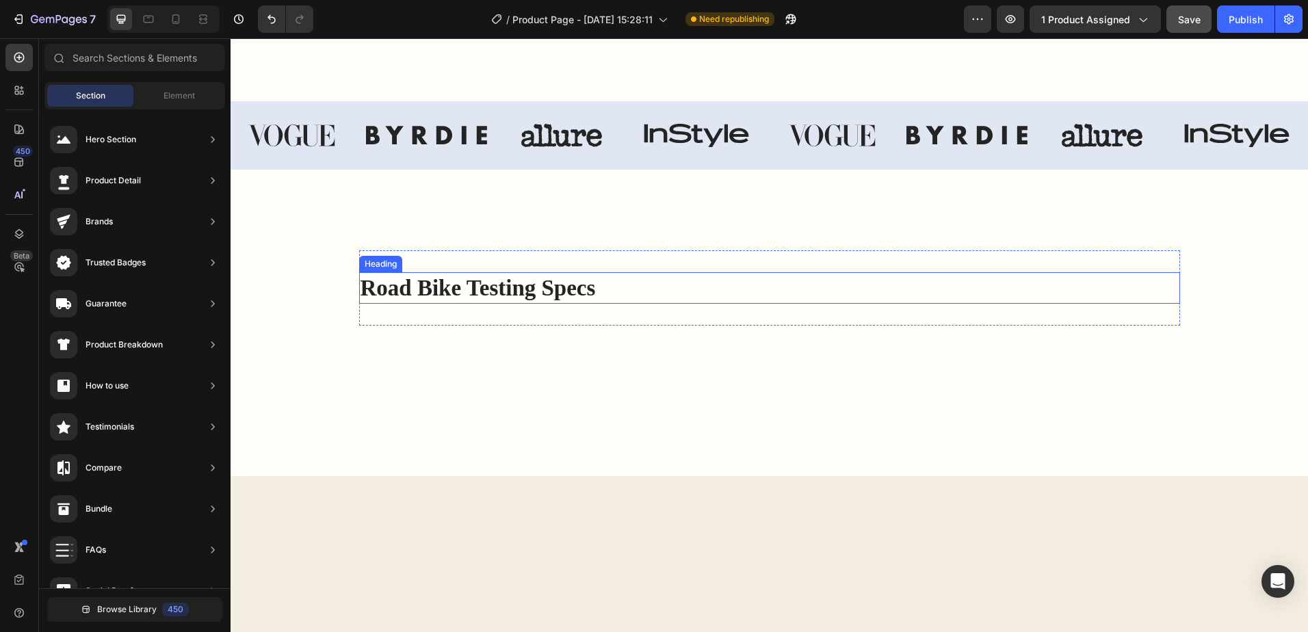
click at [658, 278] on h2 "Road Bike Testing Specs" at bounding box center [769, 288] width 821 height 32
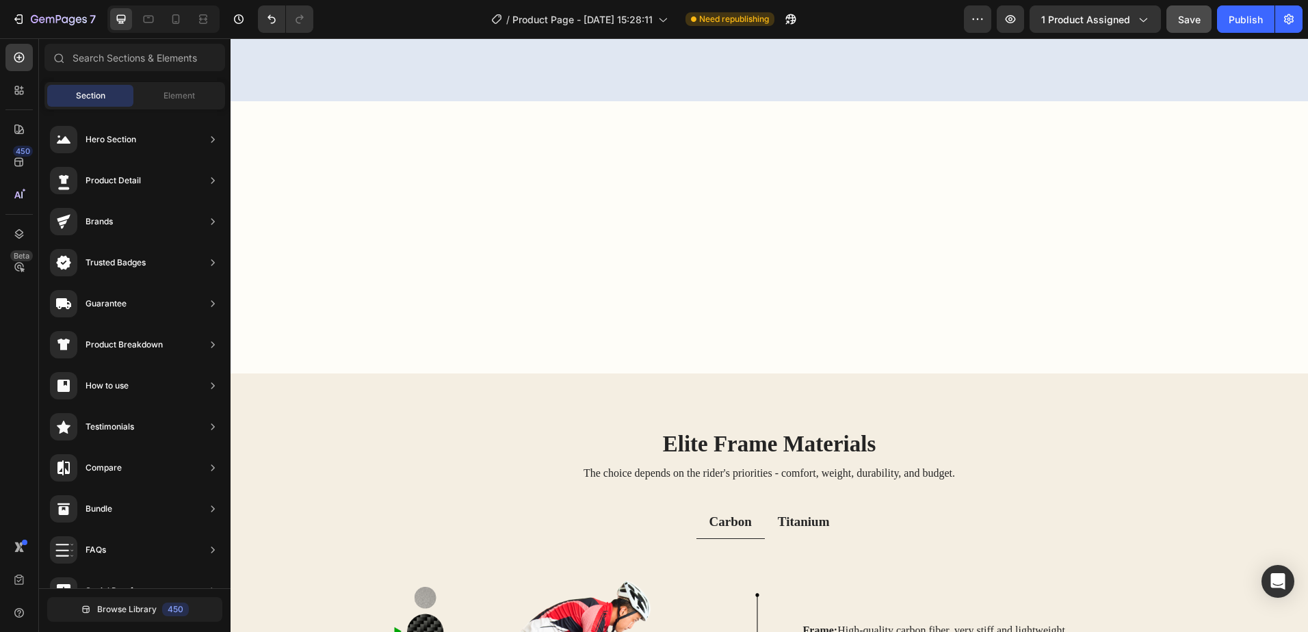
scroll to position [1163, 0]
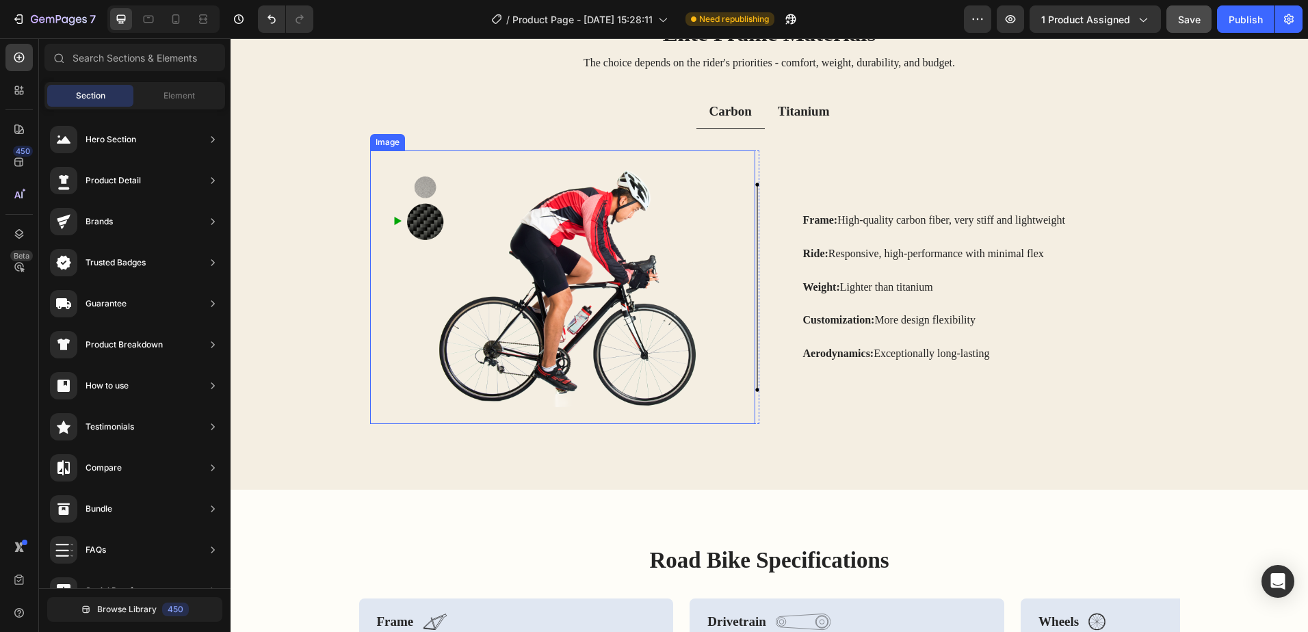
click at [706, 283] on img at bounding box center [562, 288] width 385 height 274
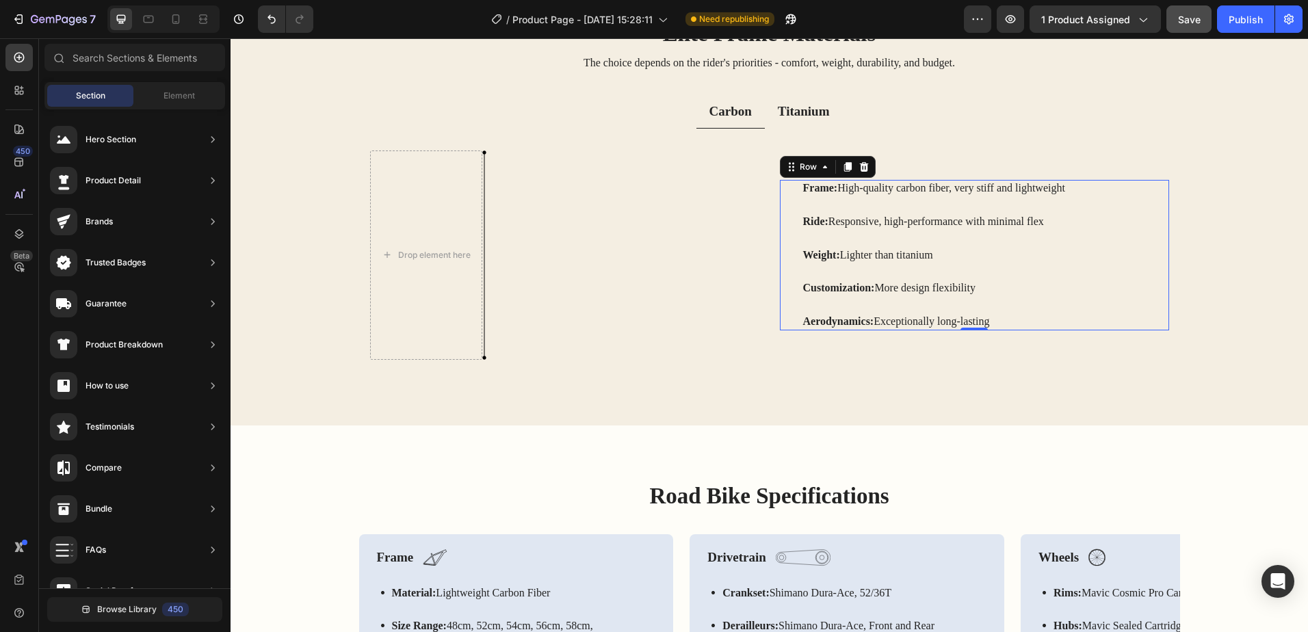
click at [1012, 306] on div "Frame: High-quality carbon fiber, very stiff and lightweight Text Block Ride: R…" at bounding box center [985, 255] width 367 height 151
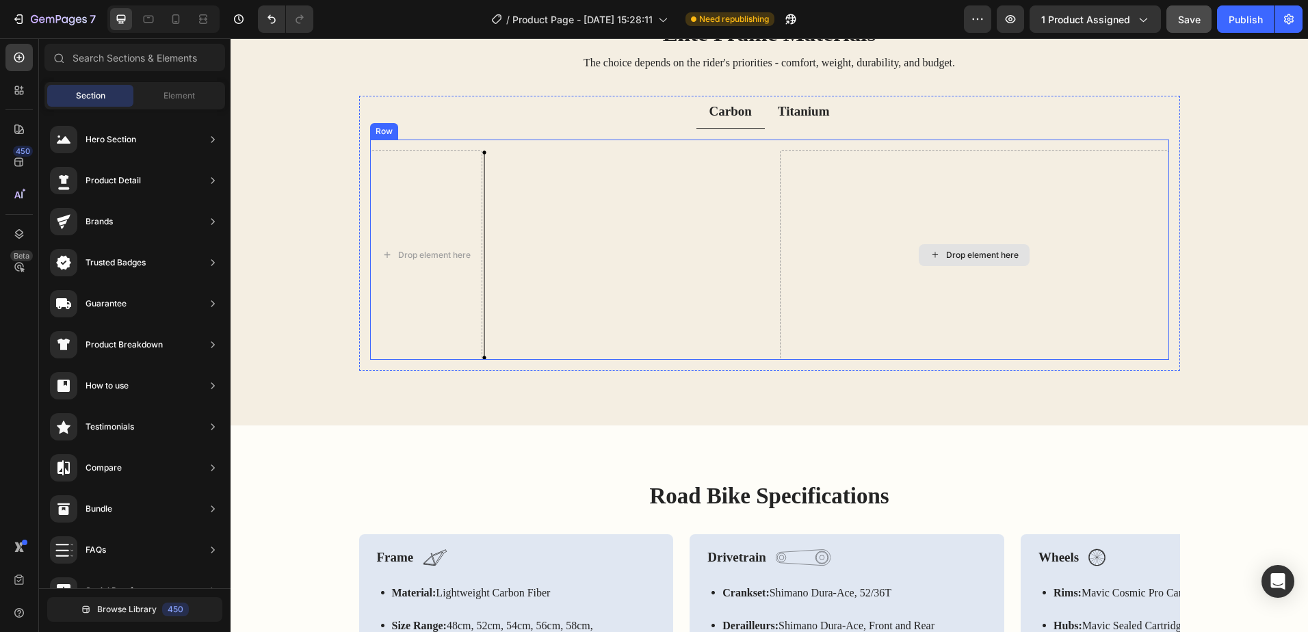
click at [1068, 302] on div "Drop element here" at bounding box center [974, 255] width 389 height 209
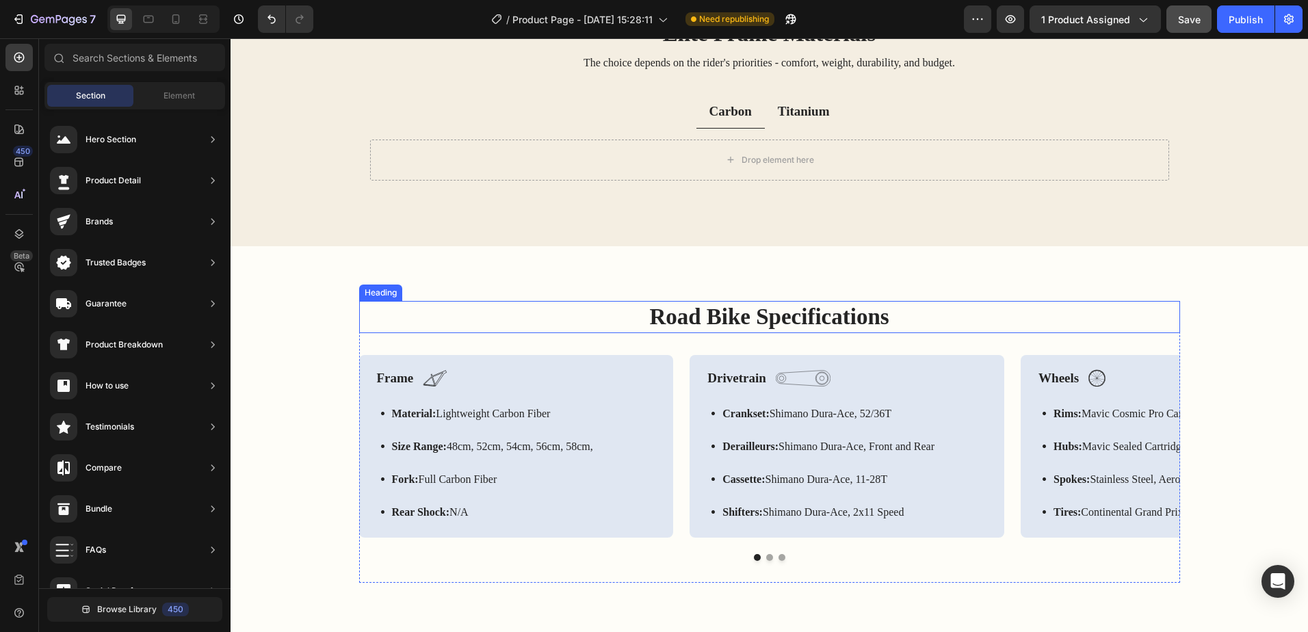
click at [989, 309] on h2 "Road Bike Specifications" at bounding box center [769, 317] width 821 height 32
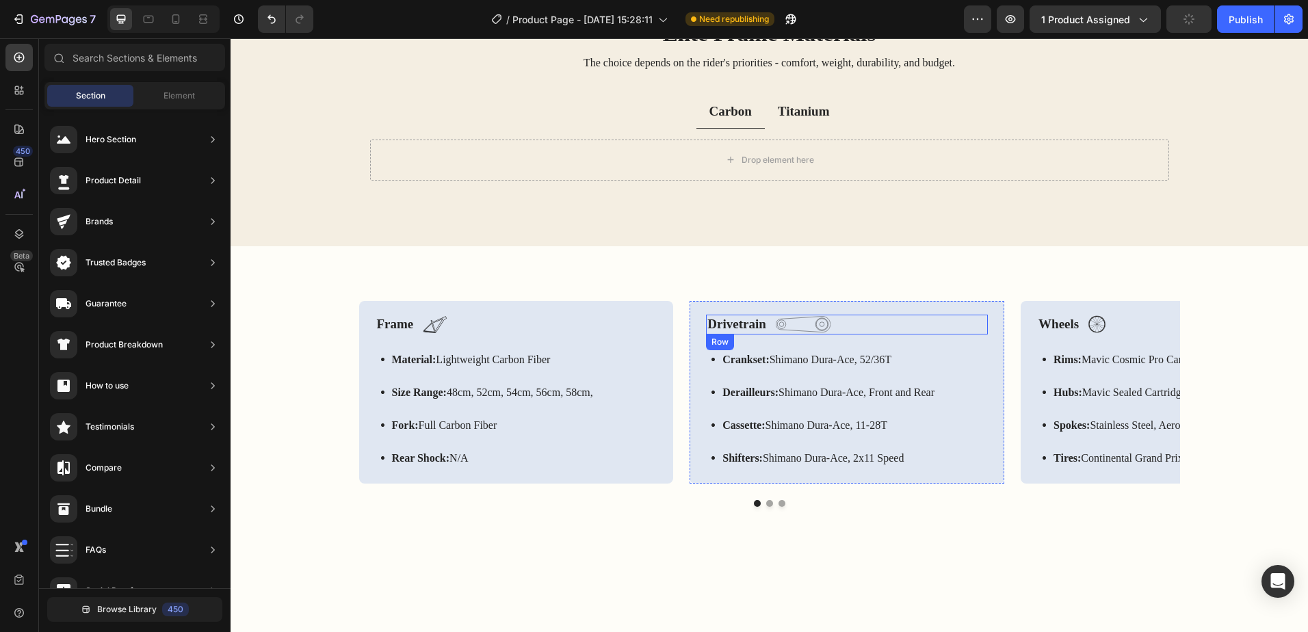
click at [956, 322] on div "Drivetrain Text Block Image Row" at bounding box center [847, 325] width 282 height 20
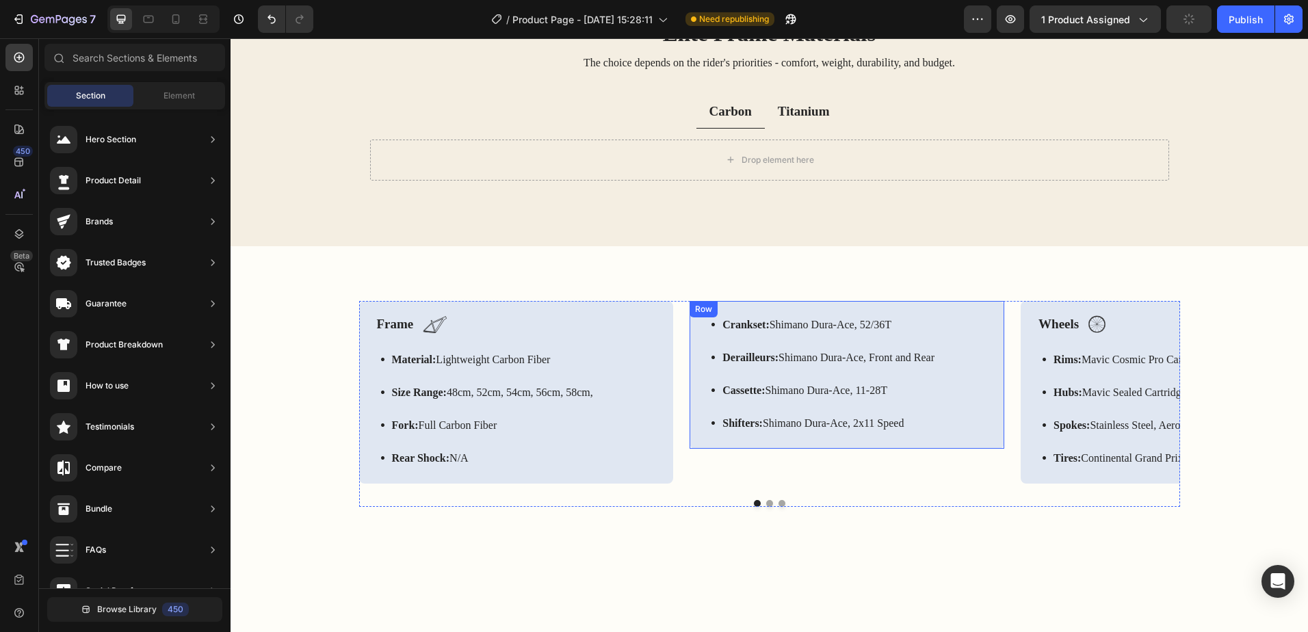
click at [951, 301] on div "Crankset: [PERSON_NAME]-Ace, 52/36T Derailleurs: Shimano Dura-Ace, Front and Re…" at bounding box center [847, 375] width 315 height 148
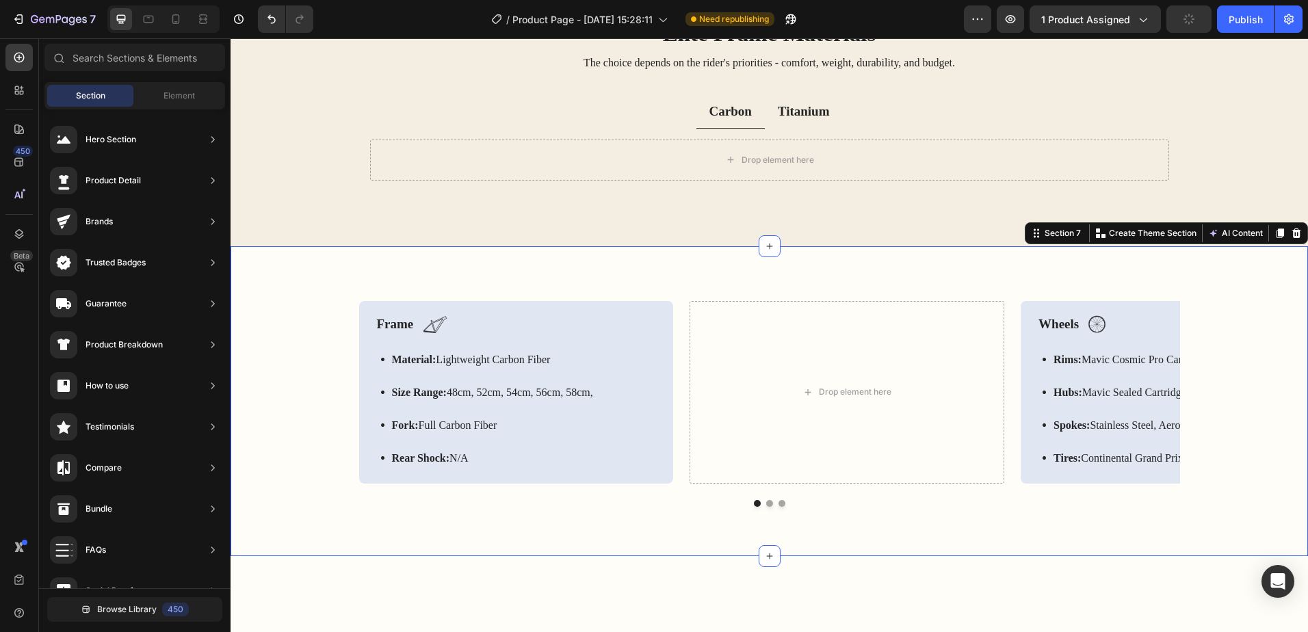
click at [950, 292] on div "Frame Text Block Image Row Material: Lightweight Carbon Fiber Size Range: 48cm,…" at bounding box center [769, 401] width 1077 height 310
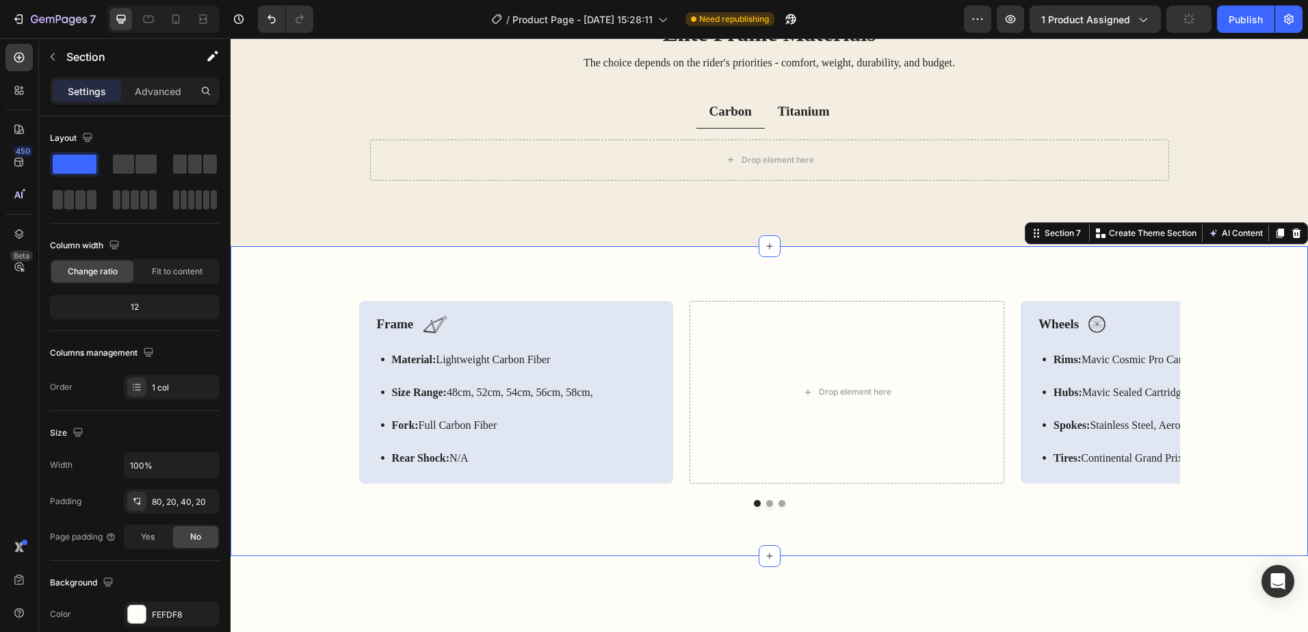
click at [514, 287] on div "Frame Text Block Image Row Material: Lightweight Carbon Fiber Size Range: 48cm,…" at bounding box center [769, 401] width 1077 height 310
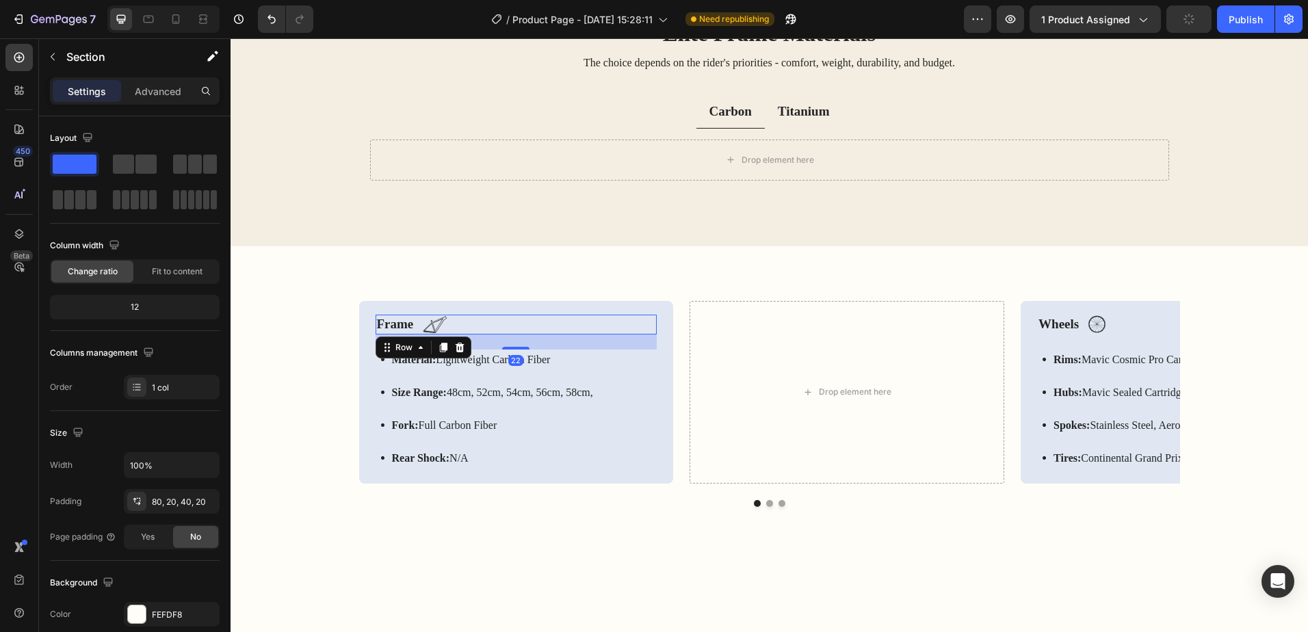
click at [528, 317] on div "Frame Text Block Image Row 22" at bounding box center [517, 325] width 282 height 20
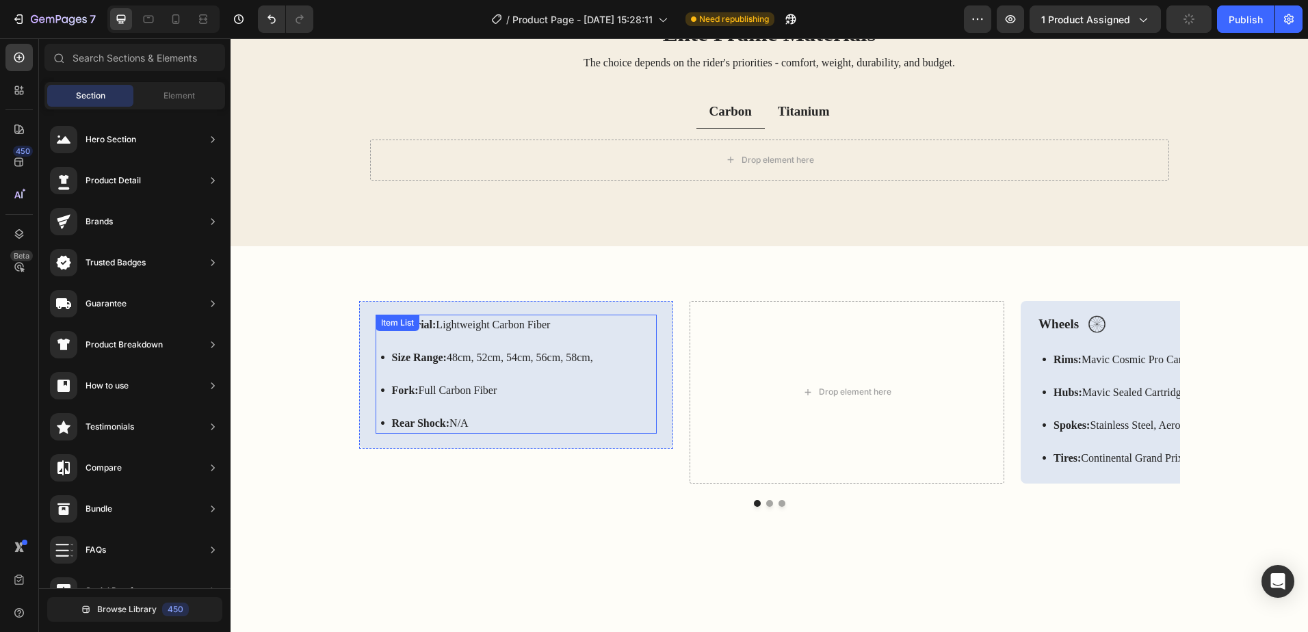
click at [562, 356] on p "Size Range: 48cm, 52cm, 54cm, 56cm, 58cm," at bounding box center [492, 358] width 201 height 16
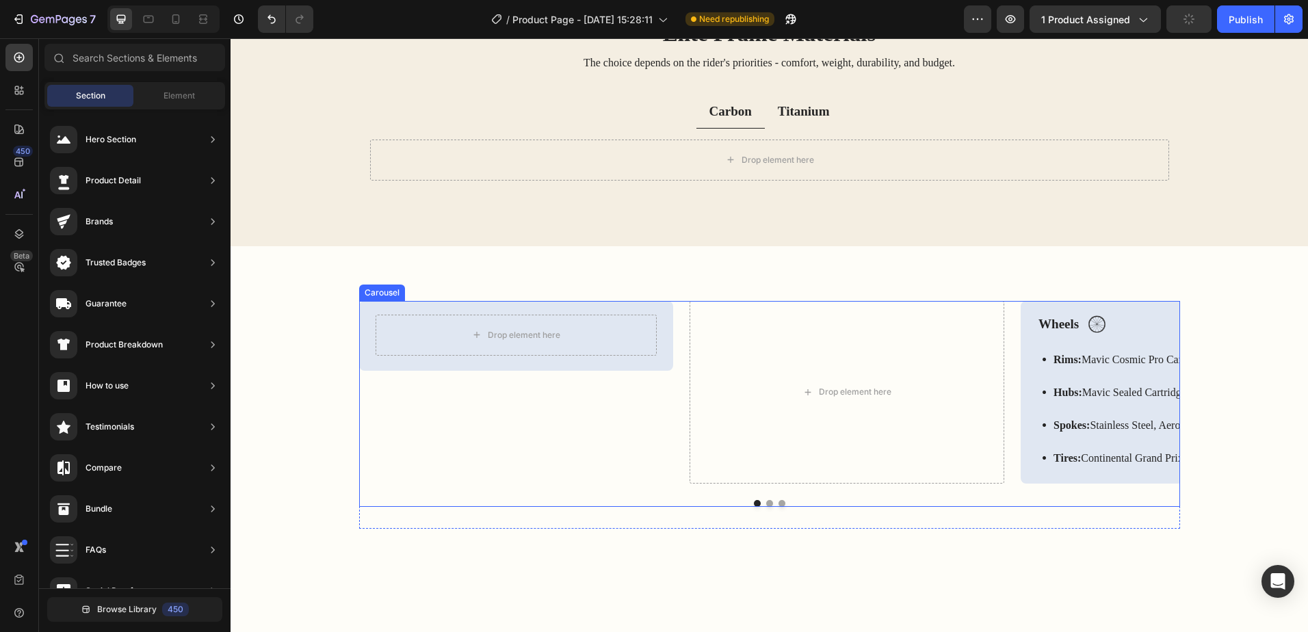
click at [571, 389] on div "Drop element here Row" at bounding box center [516, 392] width 315 height 183
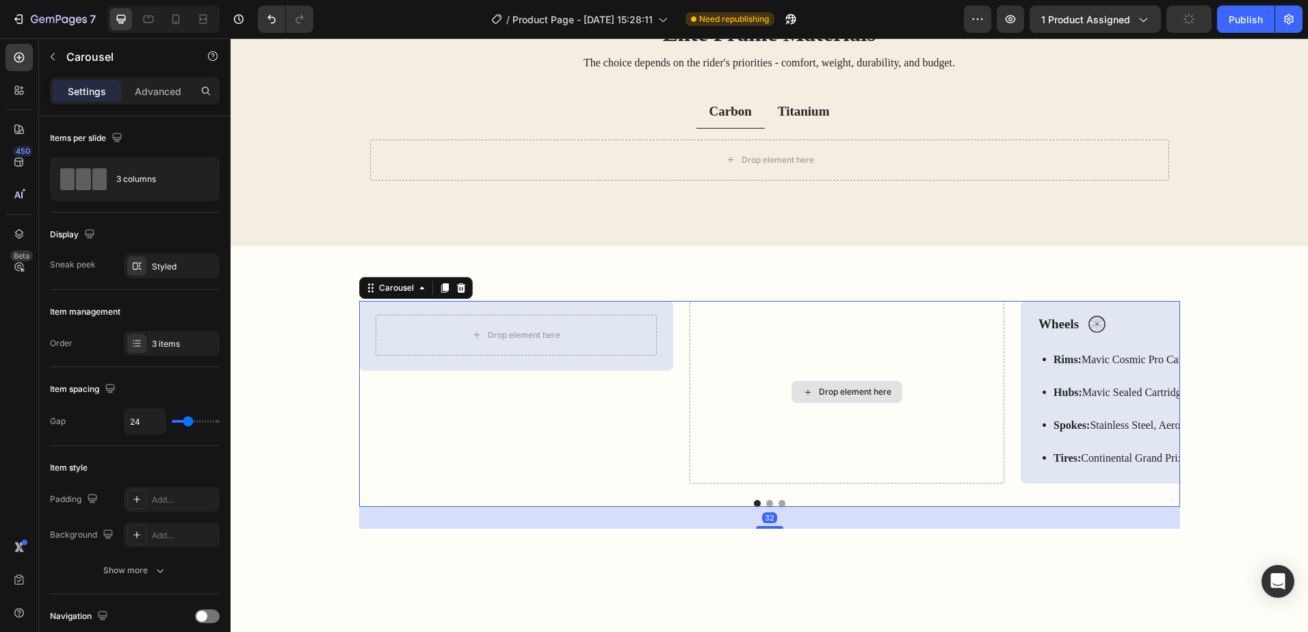
click at [1059, 396] on strong "Hubs:" at bounding box center [1068, 393] width 29 height 12
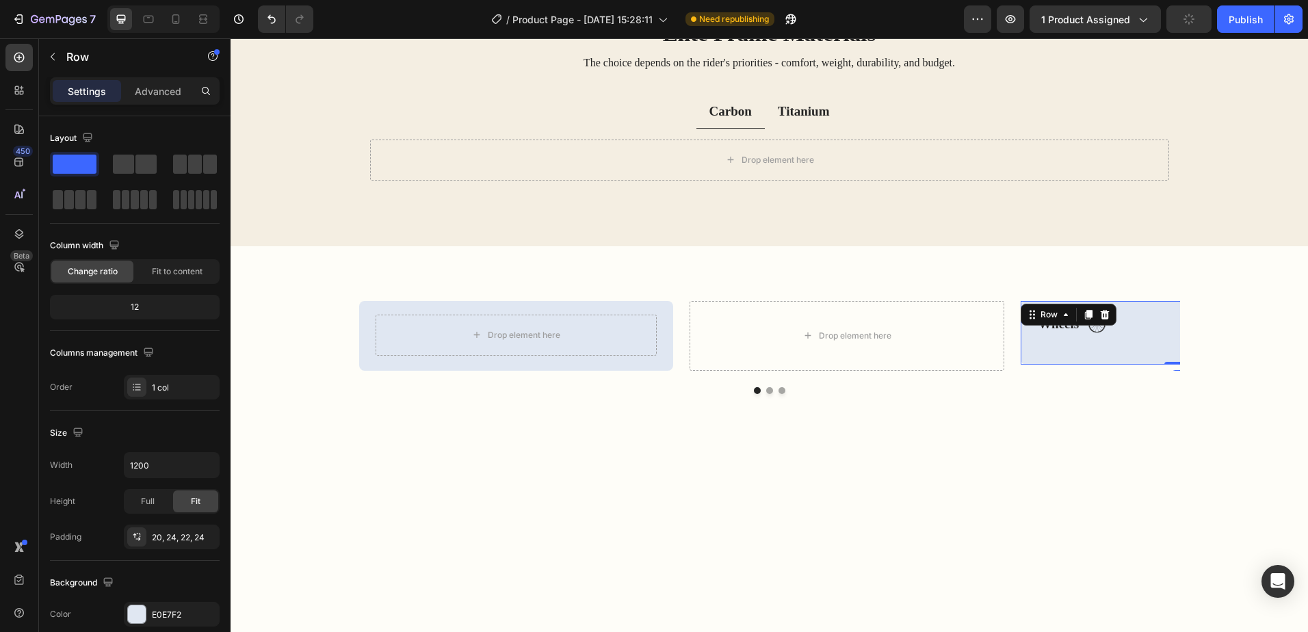
click at [1045, 353] on div "Wheels Text Block Image Row Row 0" at bounding box center [1178, 333] width 315 height 64
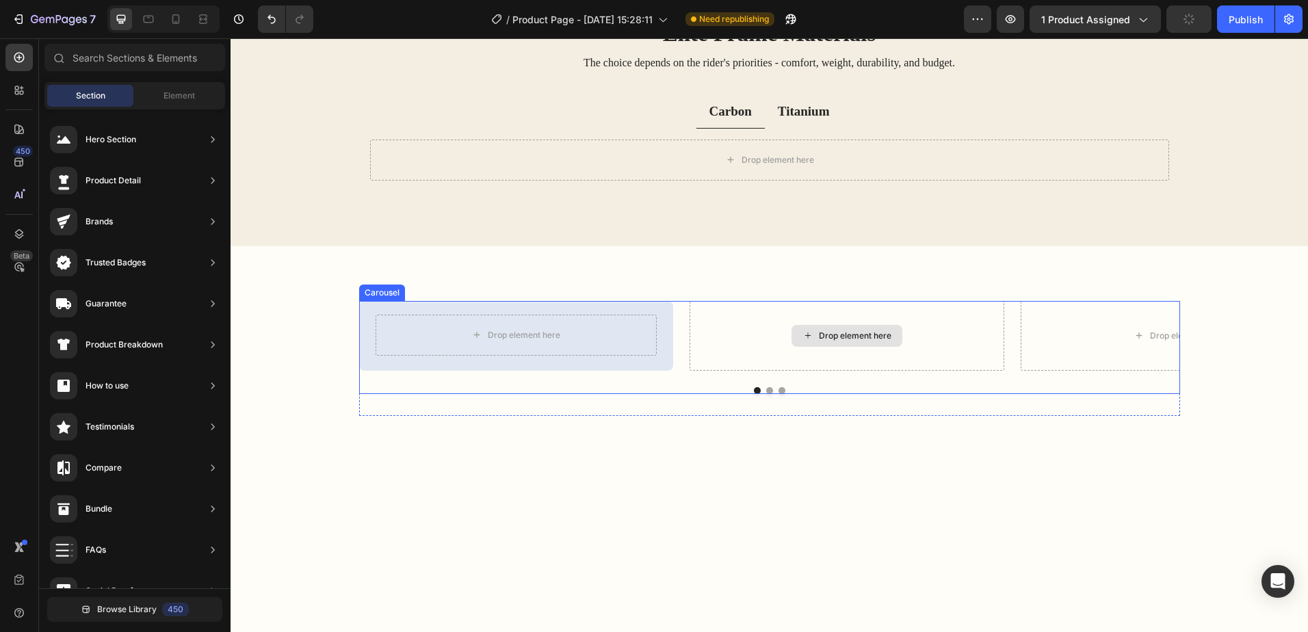
click at [1058, 346] on div "Drop element here" at bounding box center [1178, 336] width 315 height 70
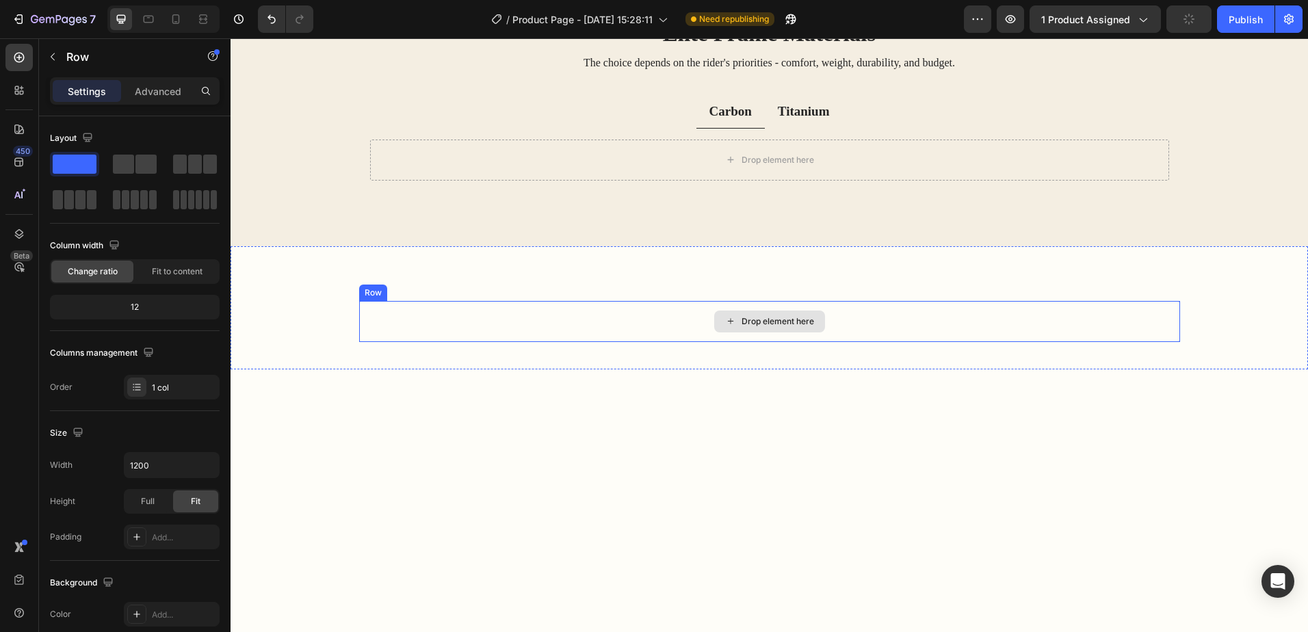
click at [954, 334] on div "Drop element here" at bounding box center [769, 321] width 821 height 41
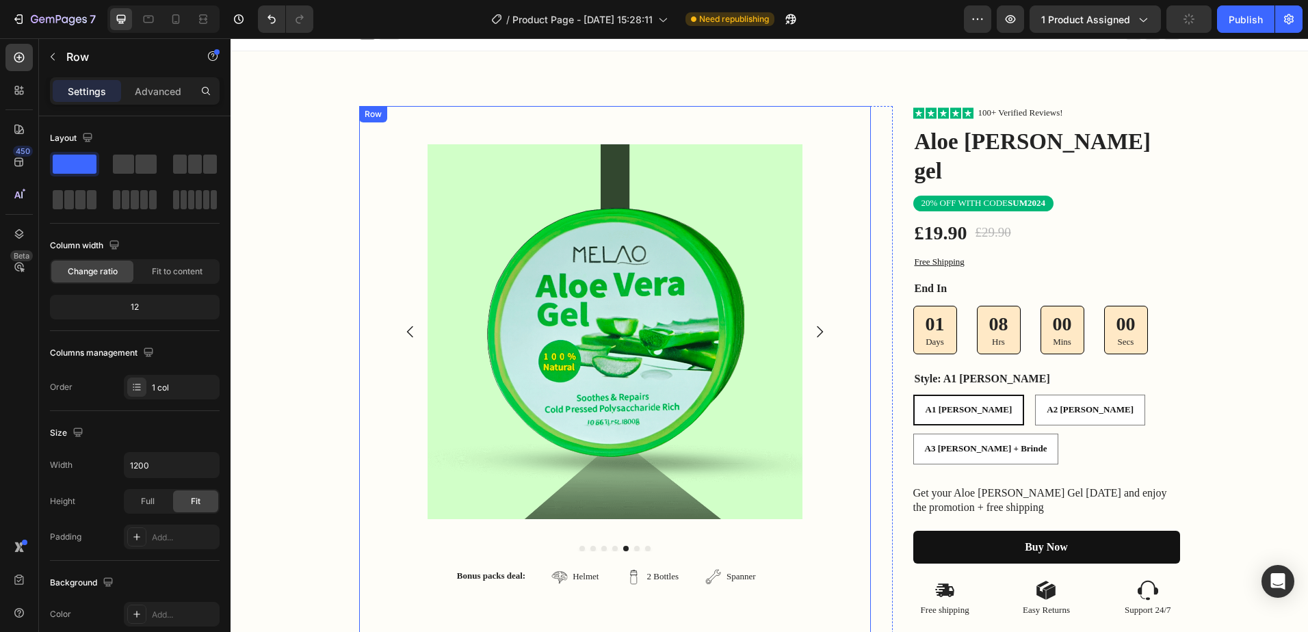
scroll to position [0, 0]
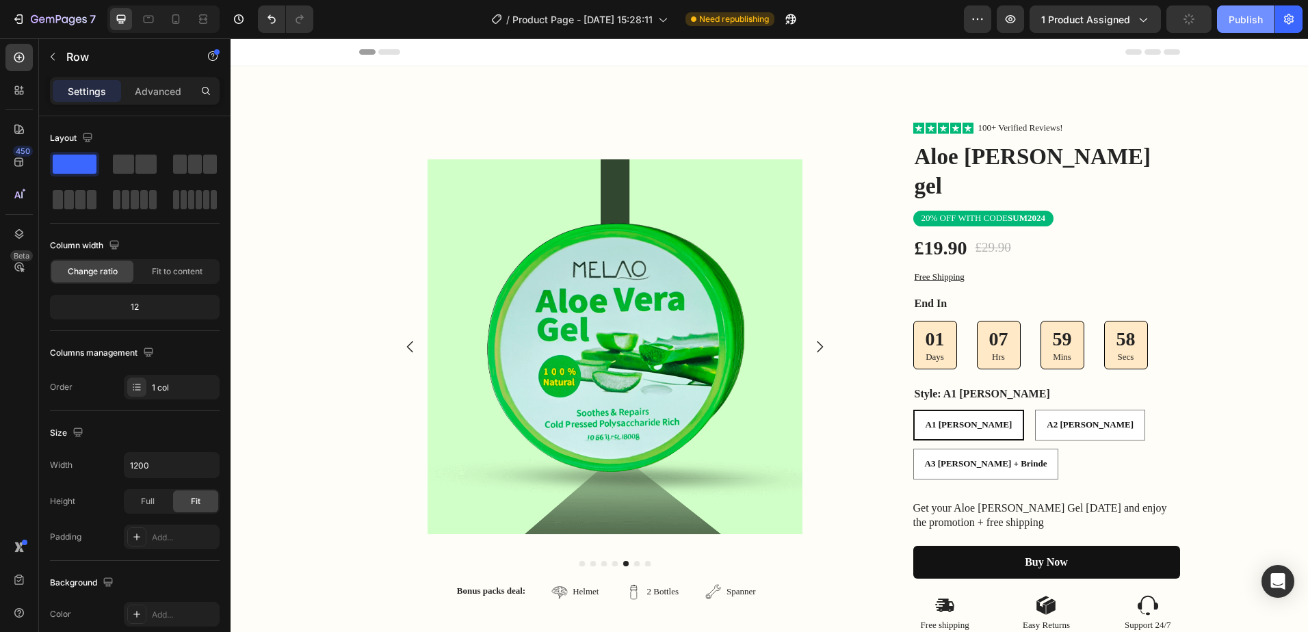
click at [1247, 25] on div "Publish" at bounding box center [1246, 19] width 34 height 14
click at [1259, 14] on div "Publish" at bounding box center [1246, 19] width 34 height 14
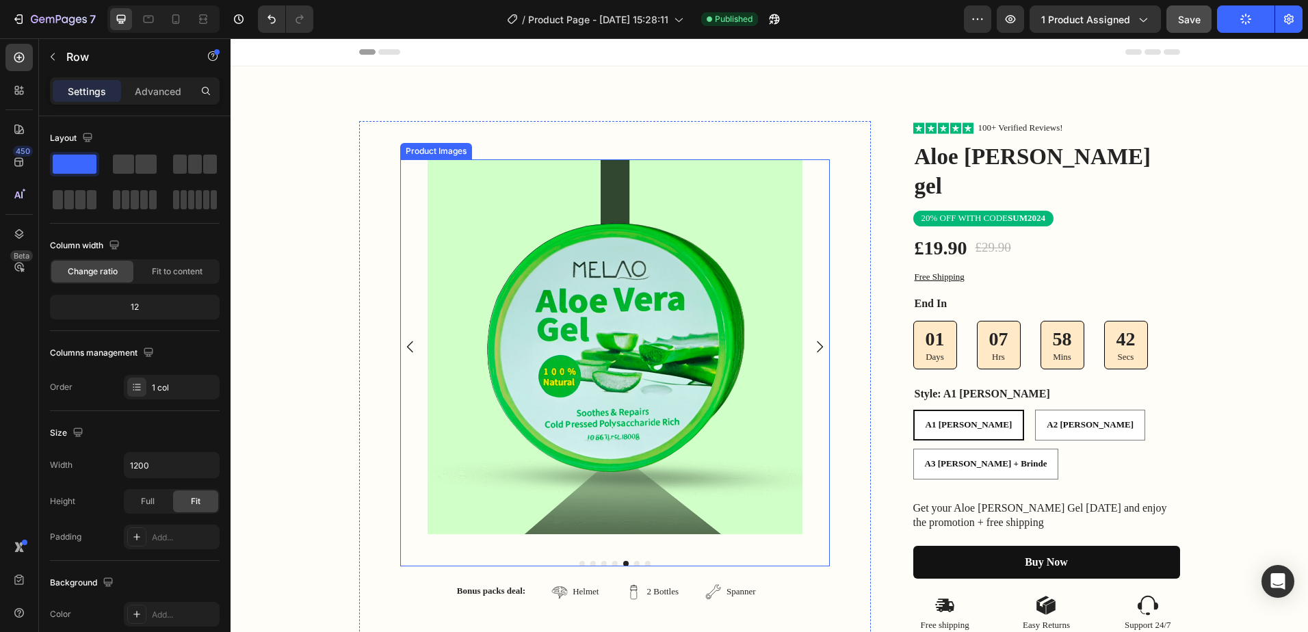
scroll to position [137, 0]
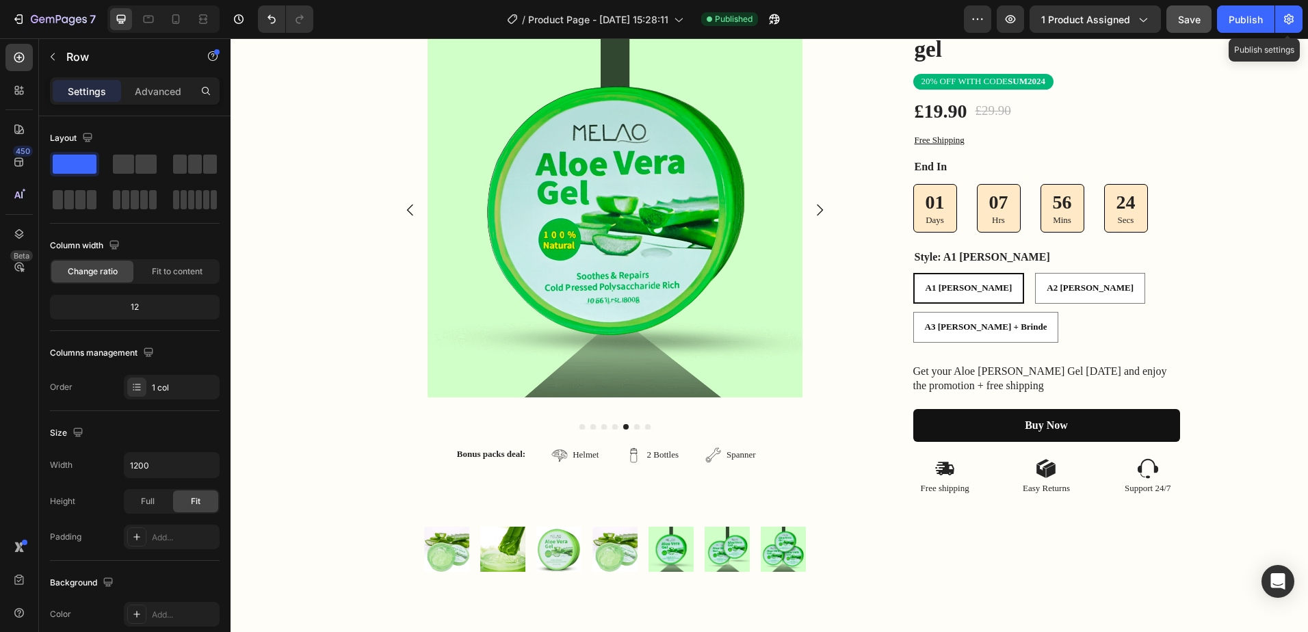
click at [1305, 21] on div "7 / Product Page - [DATE] 15:28:11 Published Preview 1 product assigned Save Pu…" at bounding box center [654, 19] width 1308 height 39
click at [1294, 16] on icon "button" at bounding box center [1289, 19] width 14 height 14
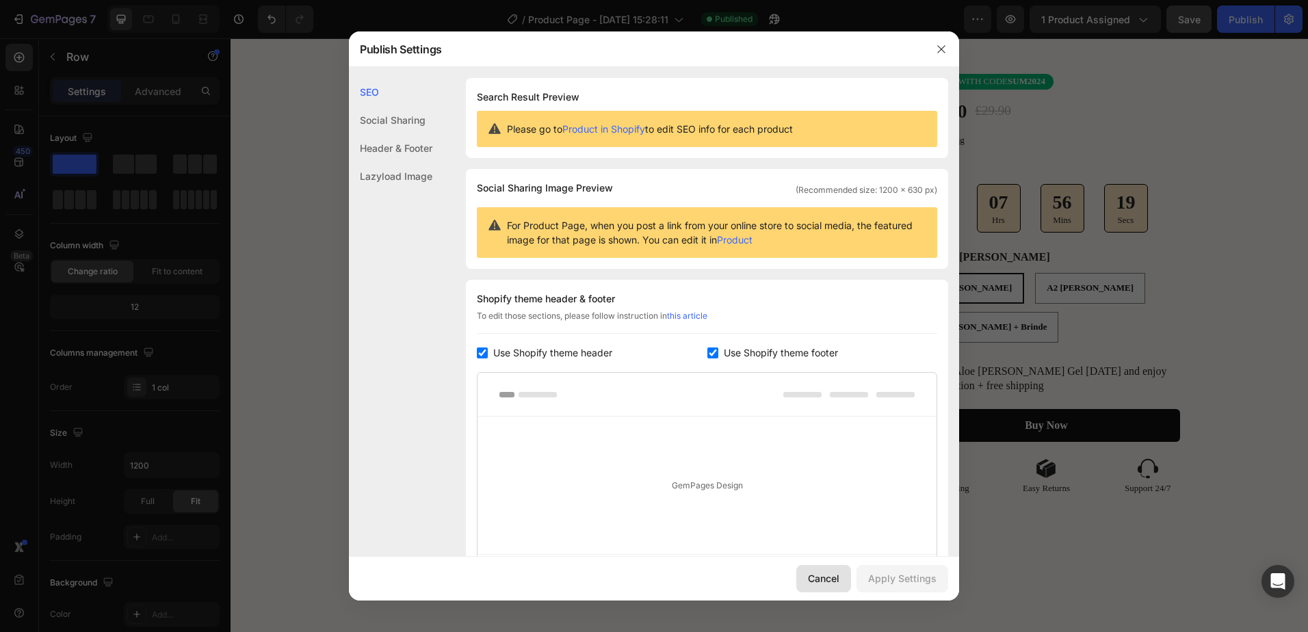
click at [817, 570] on button "Cancel" at bounding box center [823, 578] width 55 height 27
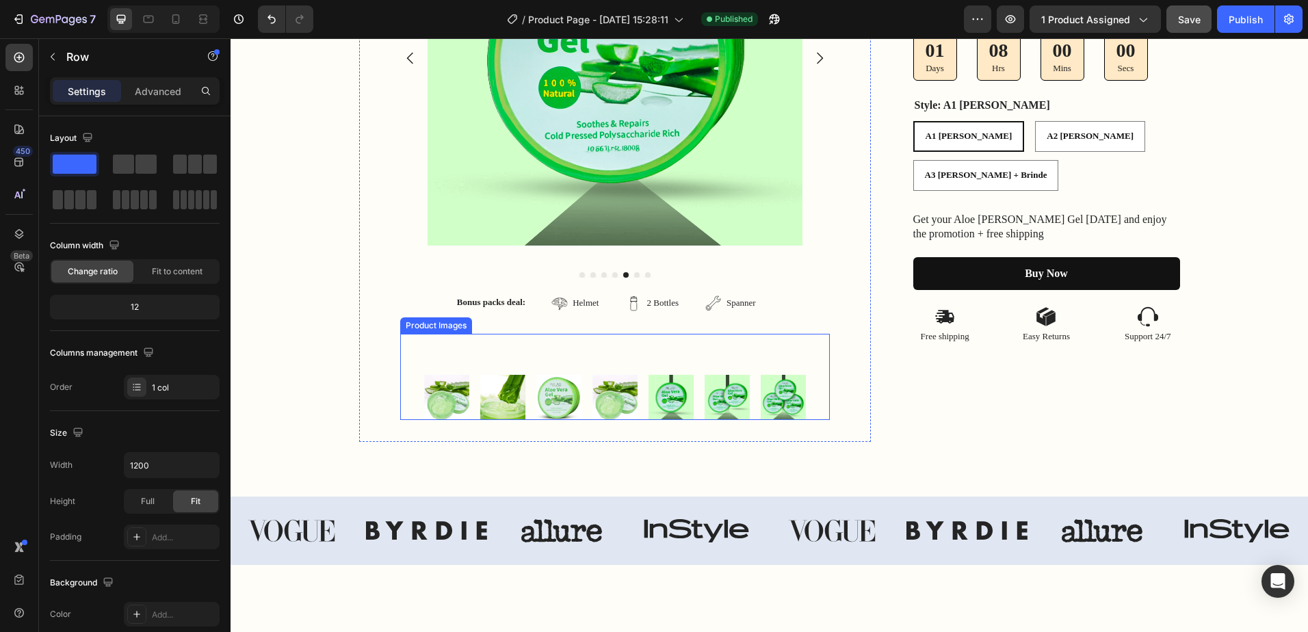
scroll to position [0, 0]
